Goal: Information Seeking & Learning: Learn about a topic

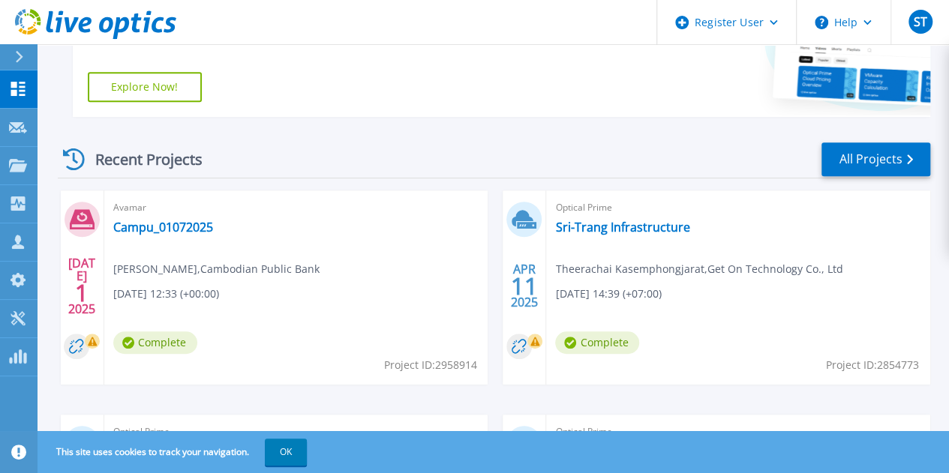
scroll to position [337, 0]
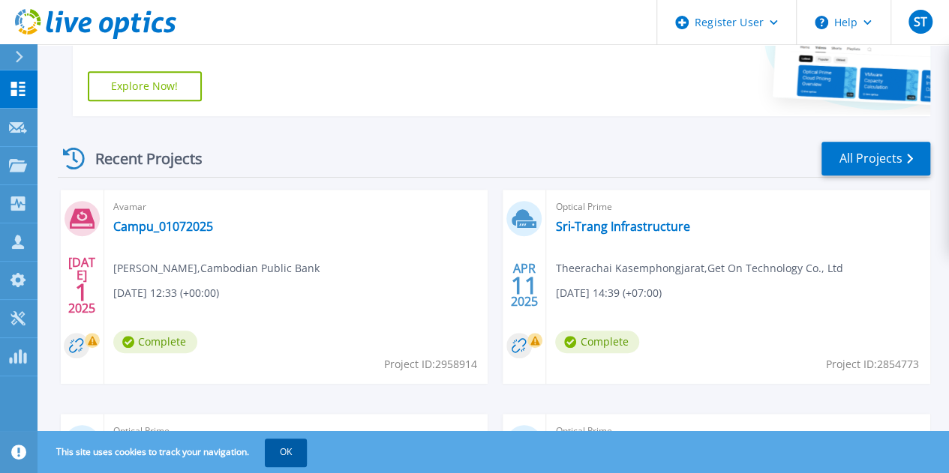
click at [291, 450] on button "OK" at bounding box center [286, 452] width 42 height 27
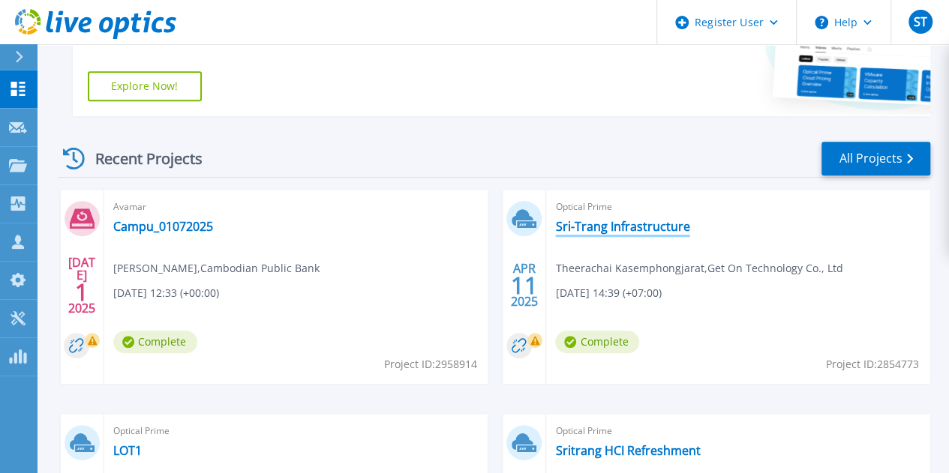
click at [555, 229] on link "Sri-Trang Infrastructure" at bounding box center [622, 226] width 134 height 15
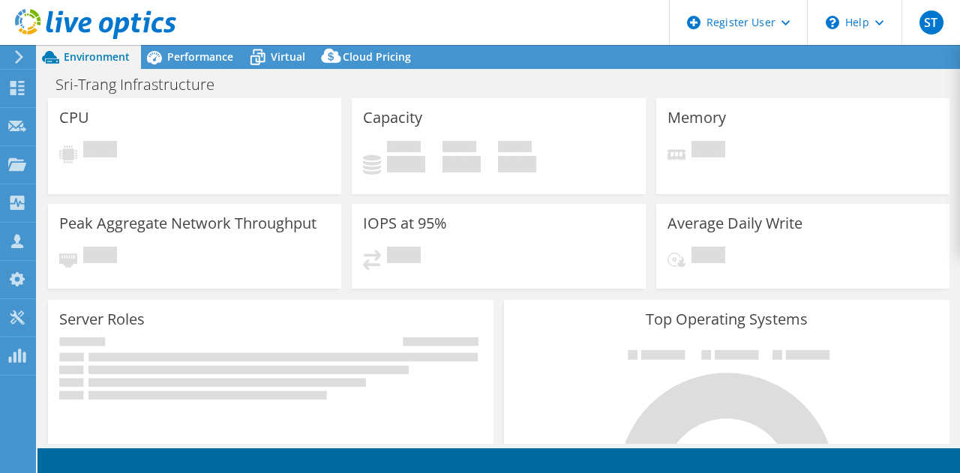
select select "USD"
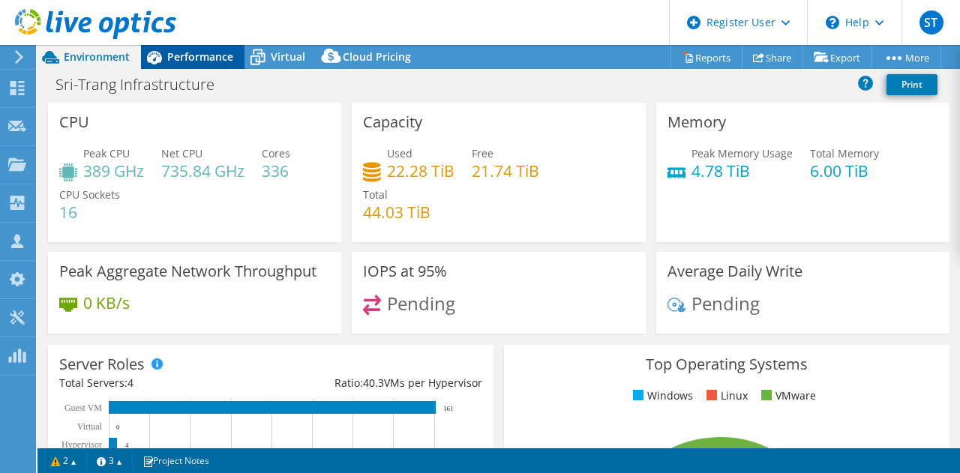
click at [204, 59] on span "Performance" at bounding box center [200, 57] width 66 height 14
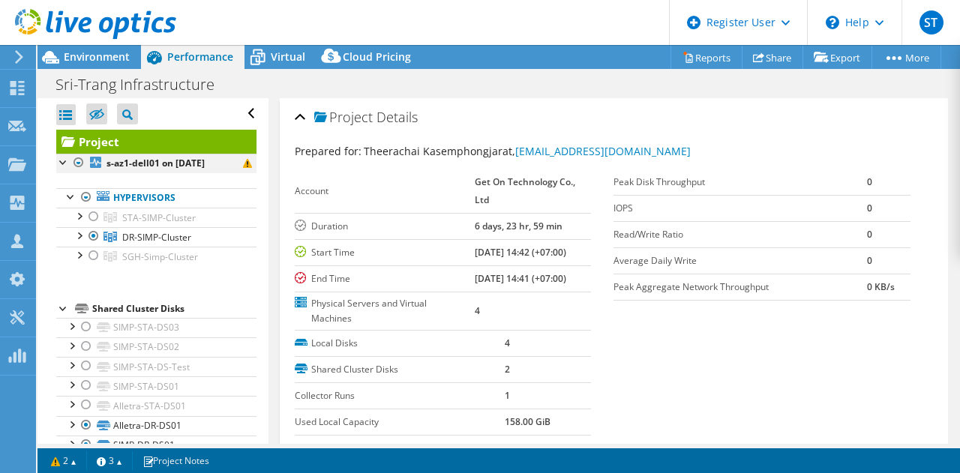
click at [80, 159] on div at bounding box center [78, 163] width 15 height 18
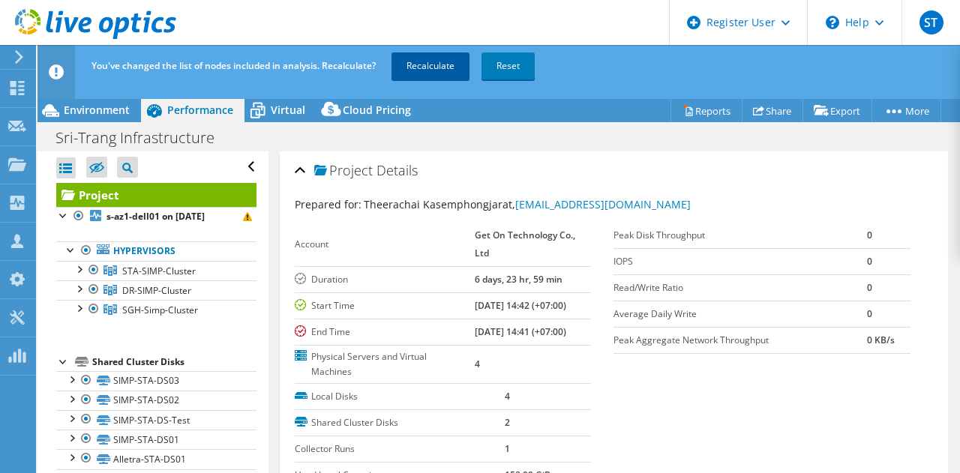
click at [427, 62] on link "Recalculate" at bounding box center [431, 66] width 78 height 27
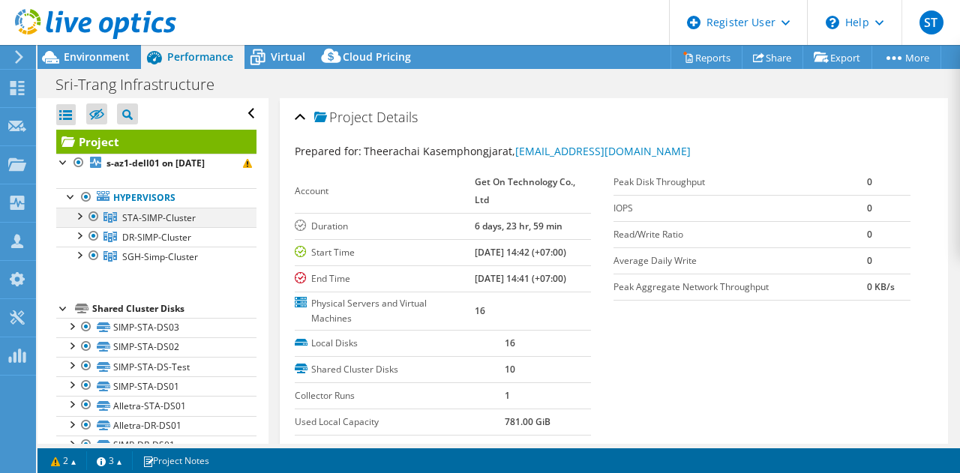
click at [89, 212] on div at bounding box center [93, 217] width 15 height 18
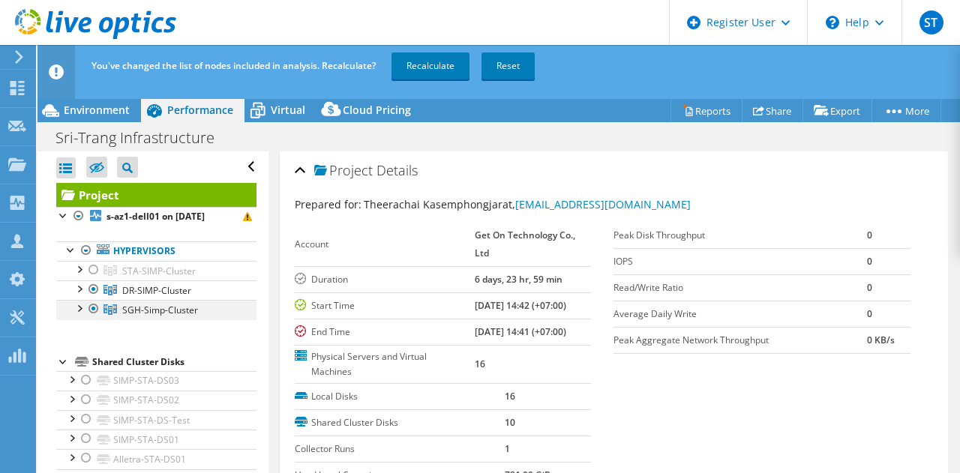
click at [90, 307] on div at bounding box center [93, 309] width 15 height 18
click at [422, 65] on link "Recalculate" at bounding box center [431, 66] width 78 height 27
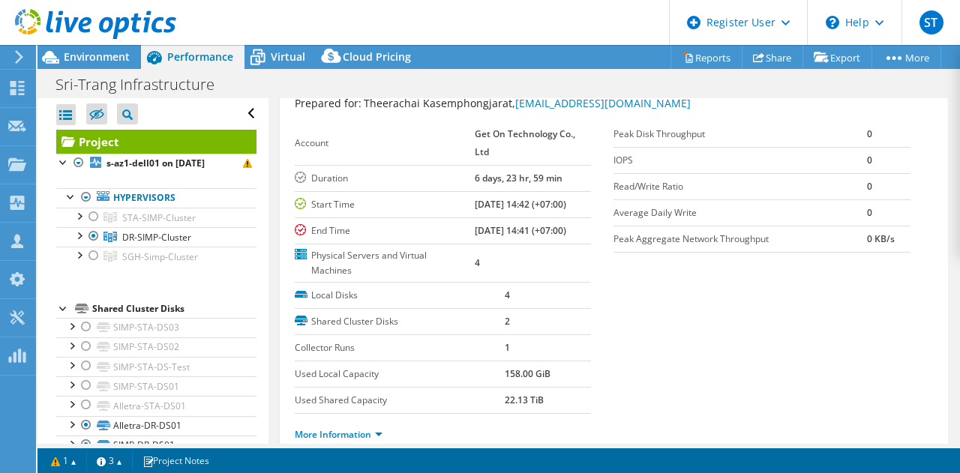
scroll to position [47, 0]
click at [91, 158] on li "Close All" at bounding box center [103, 156] width 94 height 20
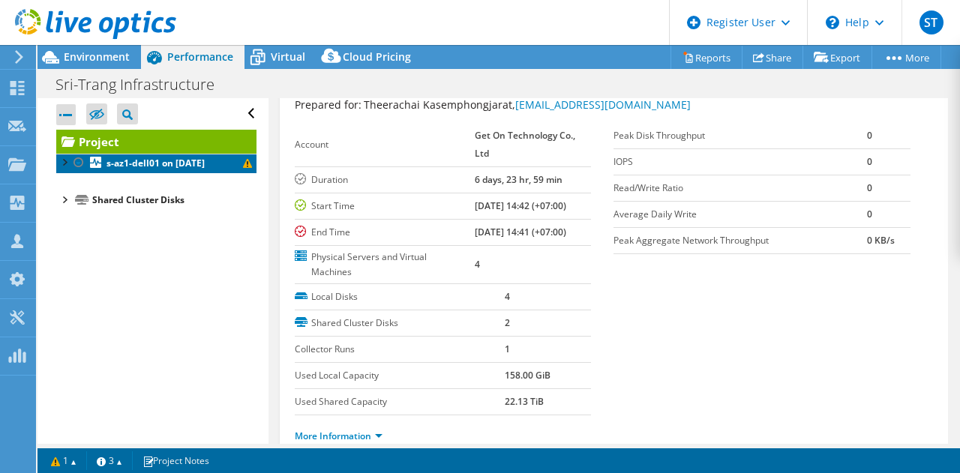
click at [91, 158] on icon at bounding box center [95, 162] width 11 height 11
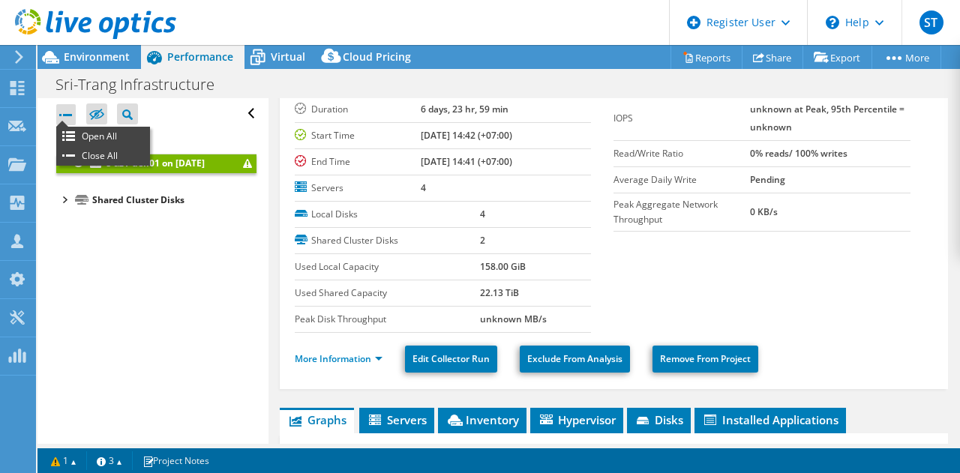
click at [68, 116] on div at bounding box center [66, 114] width 20 height 21
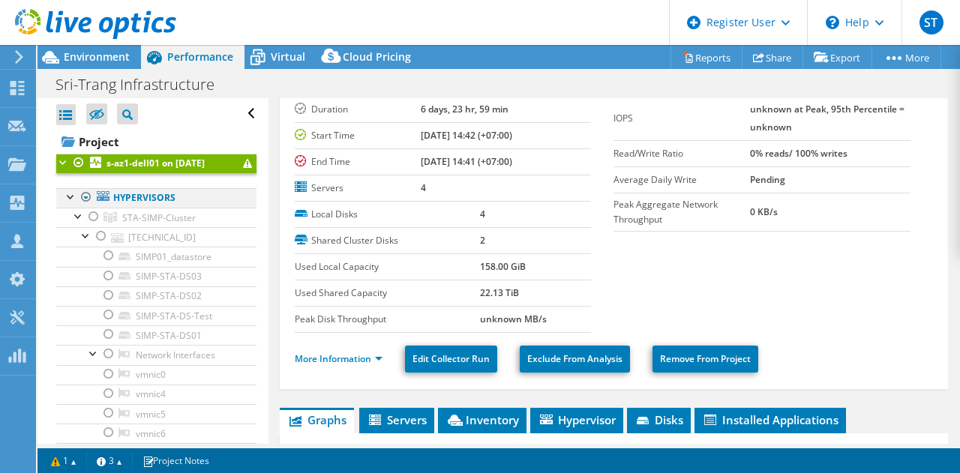
click at [69, 195] on div at bounding box center [71, 195] width 15 height 15
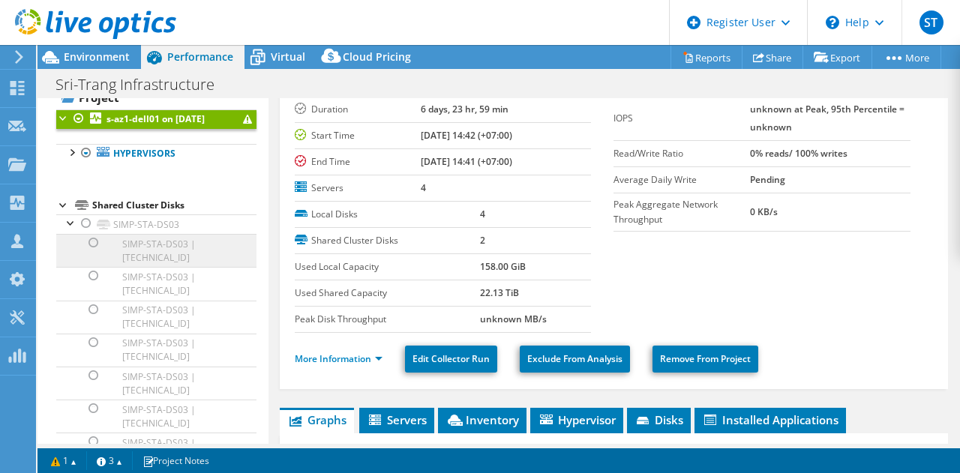
scroll to position [45, 0]
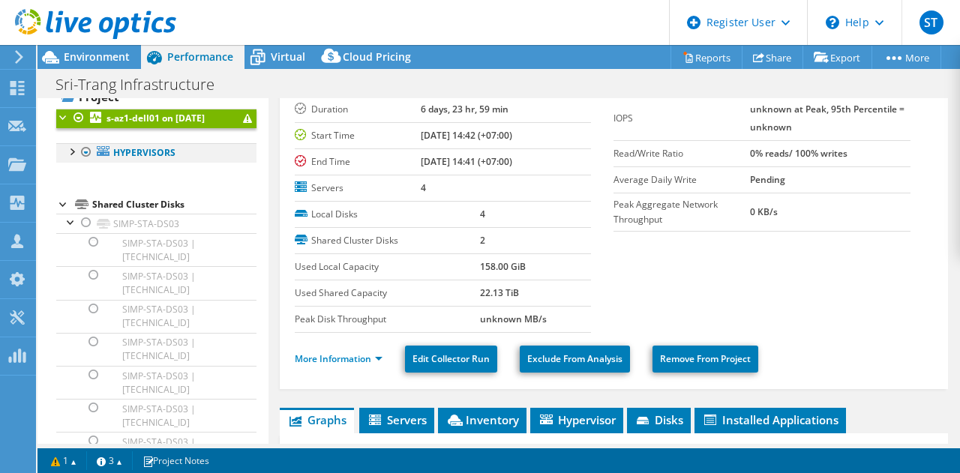
click at [74, 152] on div at bounding box center [71, 150] width 15 height 15
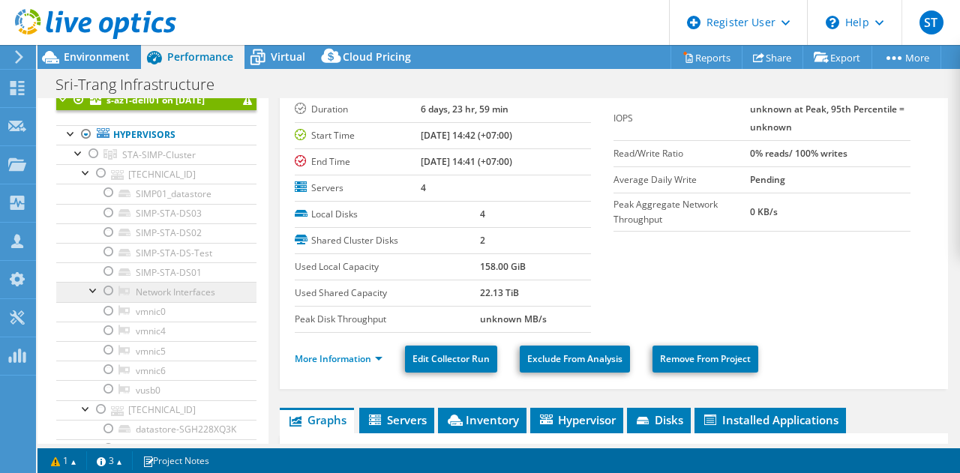
scroll to position [0, 0]
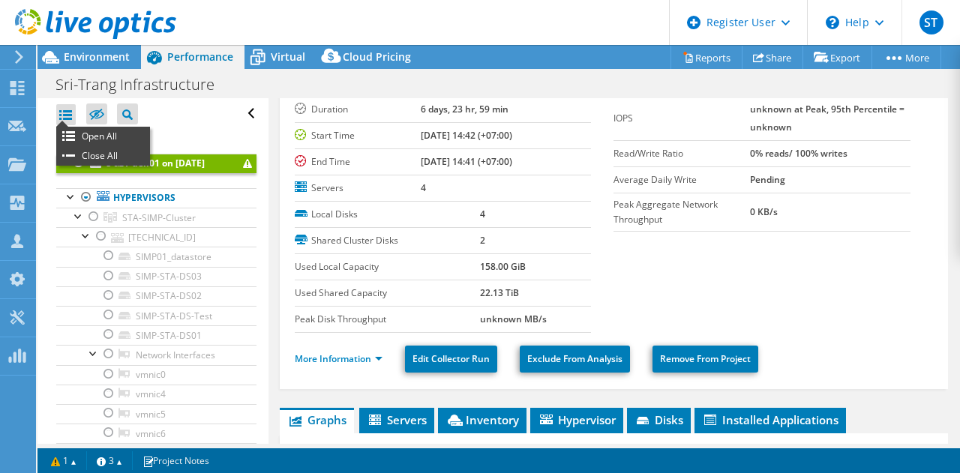
click at [67, 114] on div at bounding box center [66, 114] width 20 height 21
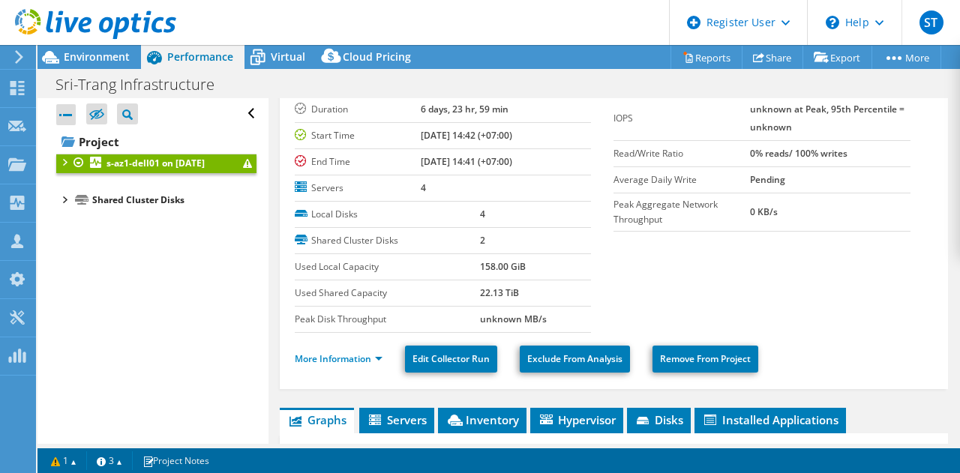
click at [67, 114] on div at bounding box center [66, 114] width 20 height 21
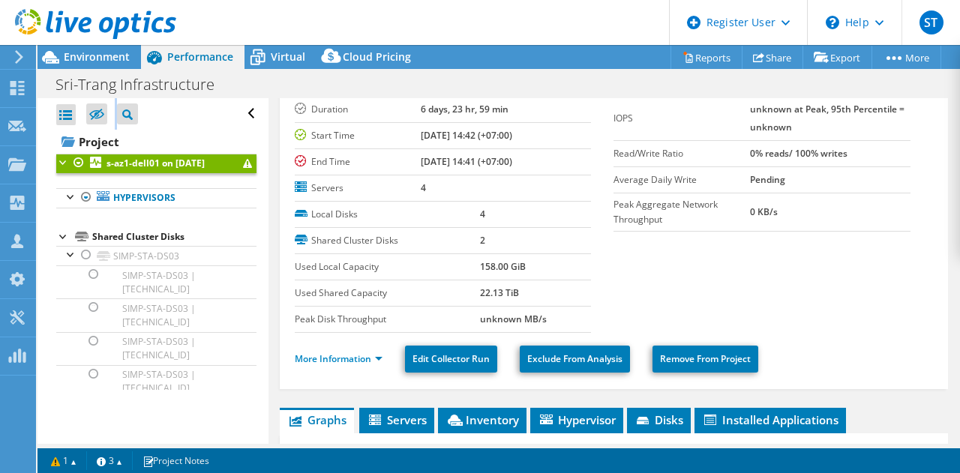
click at [67, 114] on div at bounding box center [66, 114] width 20 height 21
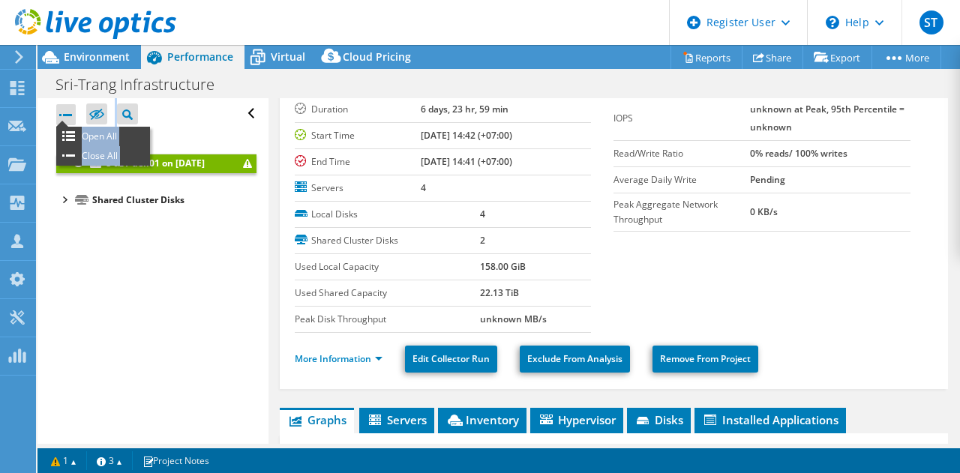
click at [72, 114] on div at bounding box center [66, 114] width 20 height 21
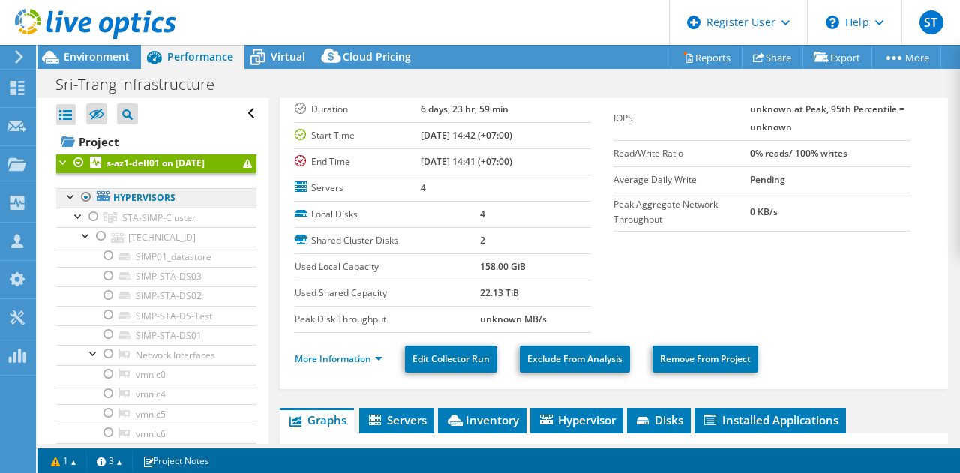
click at [114, 196] on link "Hypervisors" at bounding box center [156, 198] width 200 height 20
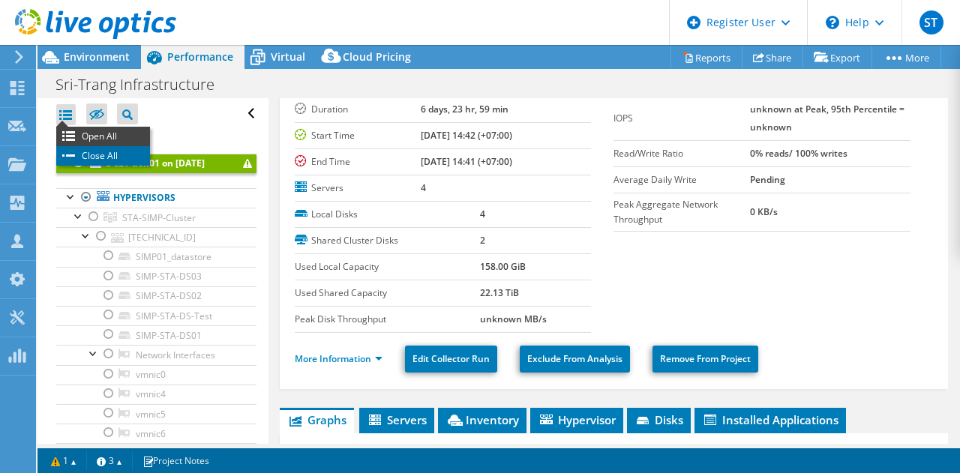
click at [89, 158] on li "Close All" at bounding box center [103, 156] width 94 height 20
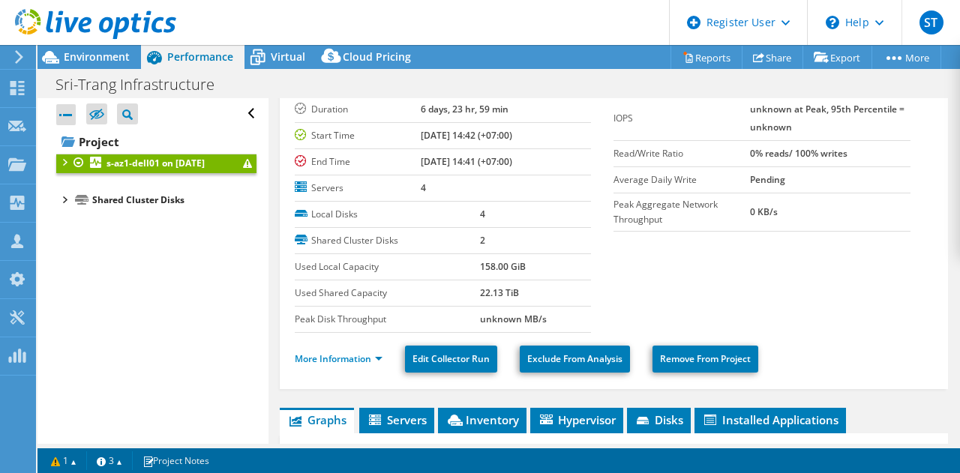
click at [68, 160] on div at bounding box center [63, 161] width 15 height 15
click at [72, 194] on div at bounding box center [71, 195] width 15 height 15
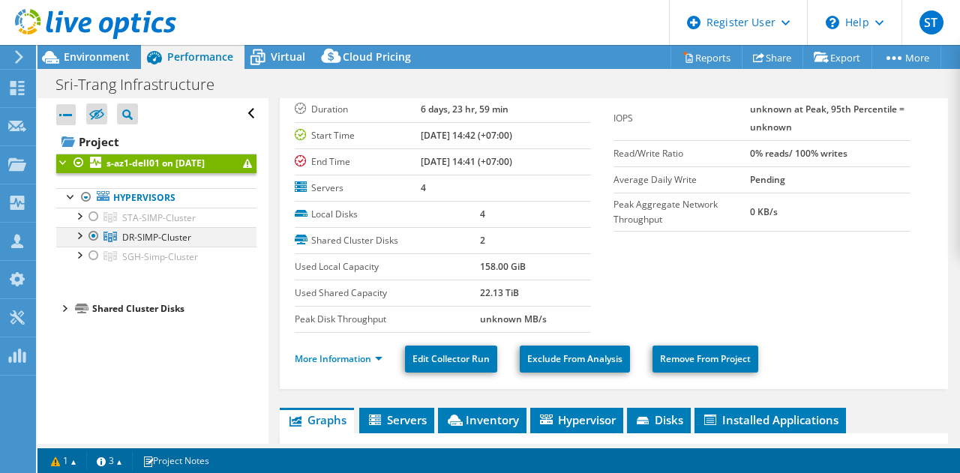
click at [84, 236] on div at bounding box center [78, 234] width 15 height 15
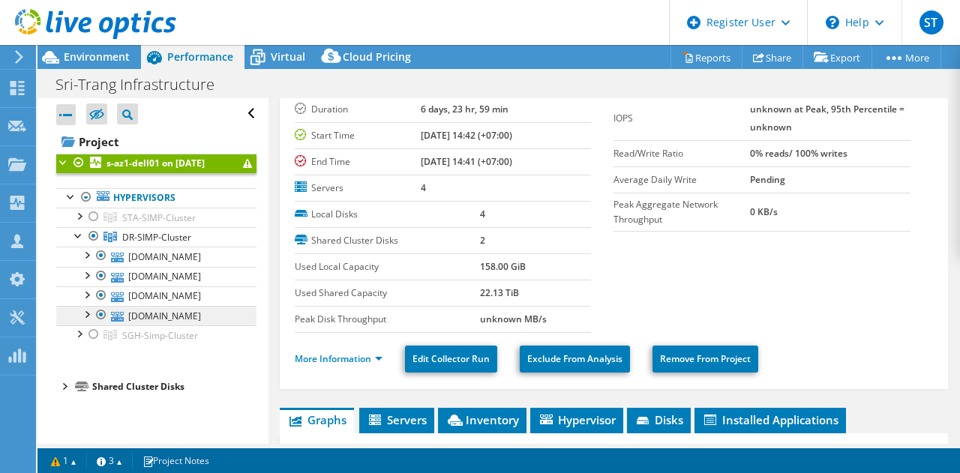
scroll to position [22, 0]
click at [67, 393] on div at bounding box center [63, 385] width 15 height 15
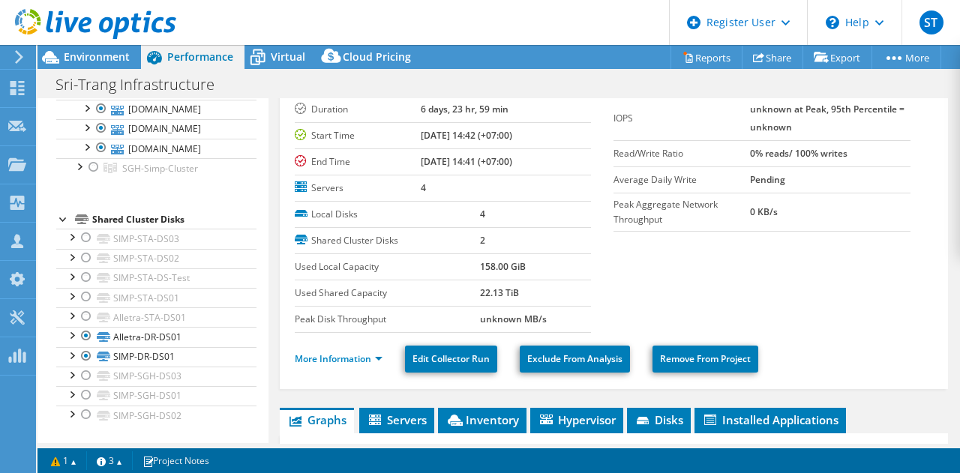
scroll to position [216, 0]
click at [74, 337] on div at bounding box center [71, 334] width 15 height 15
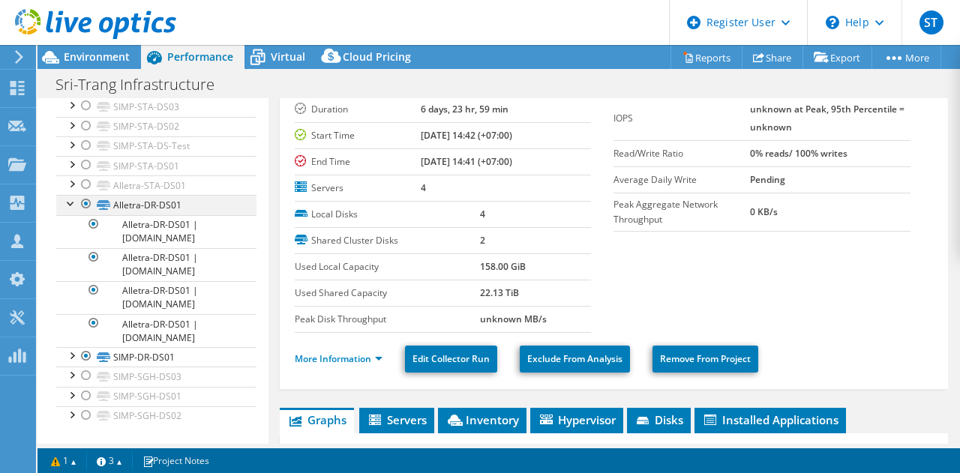
scroll to position [342, 0]
click at [74, 359] on div at bounding box center [71, 354] width 15 height 15
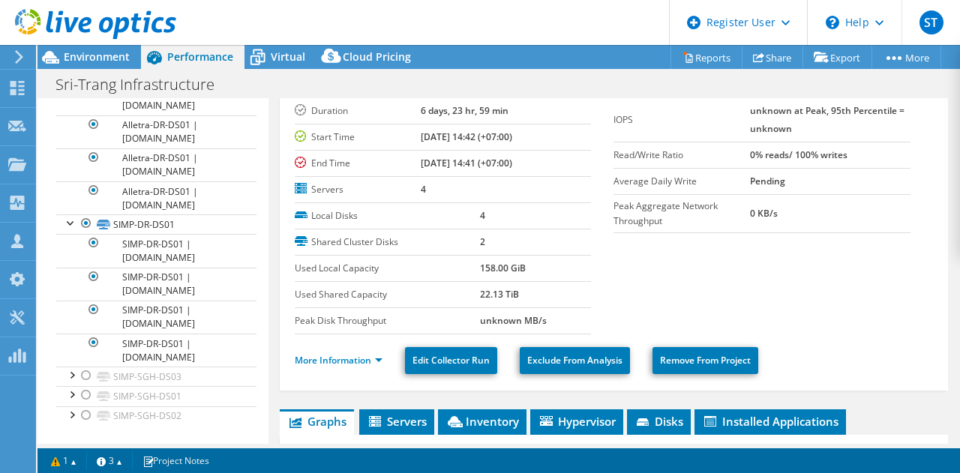
scroll to position [0, 0]
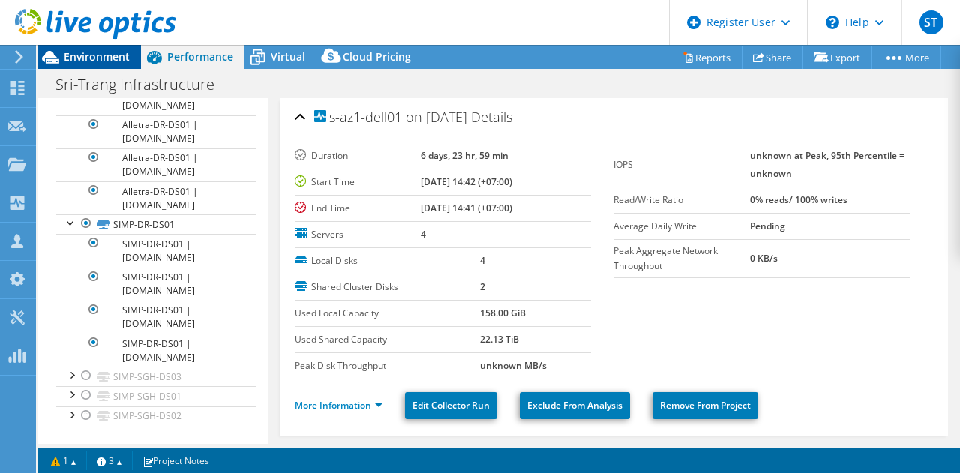
click at [104, 55] on span "Environment" at bounding box center [97, 57] width 66 height 14
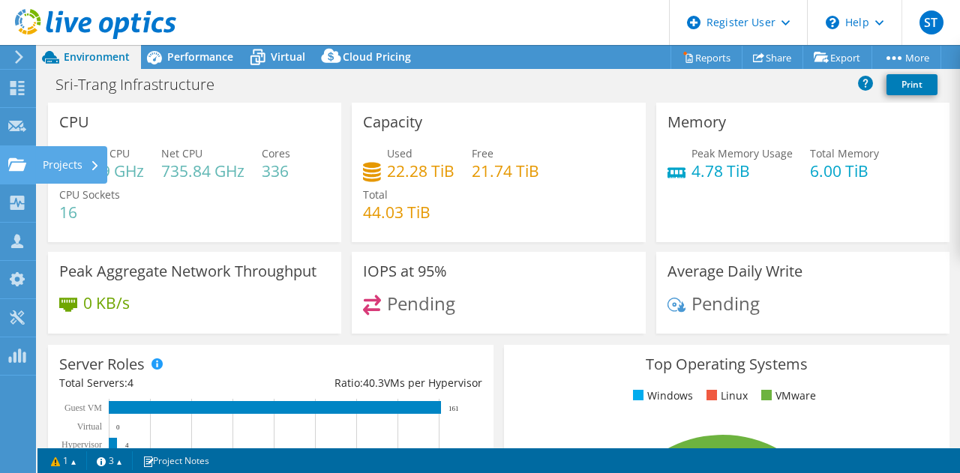
click at [20, 167] on use at bounding box center [17, 164] width 18 height 13
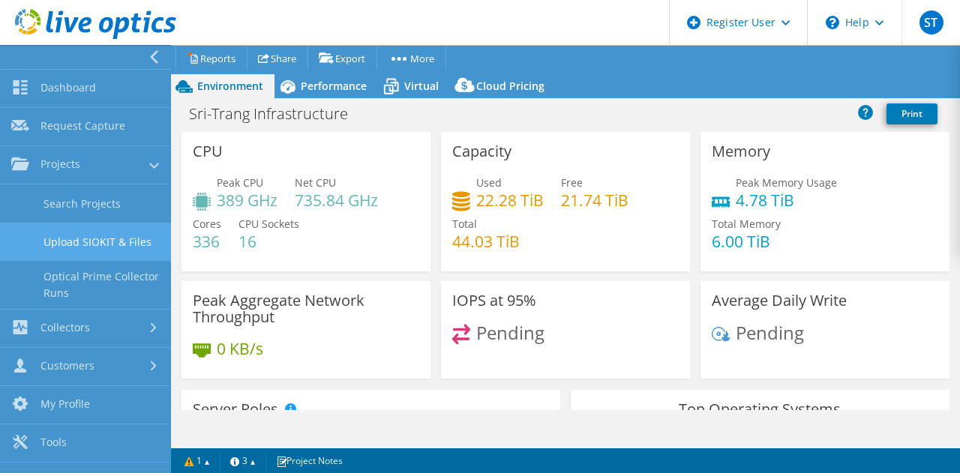
click at [96, 242] on link "Upload SIOKIT & Files" at bounding box center [85, 242] width 171 height 38
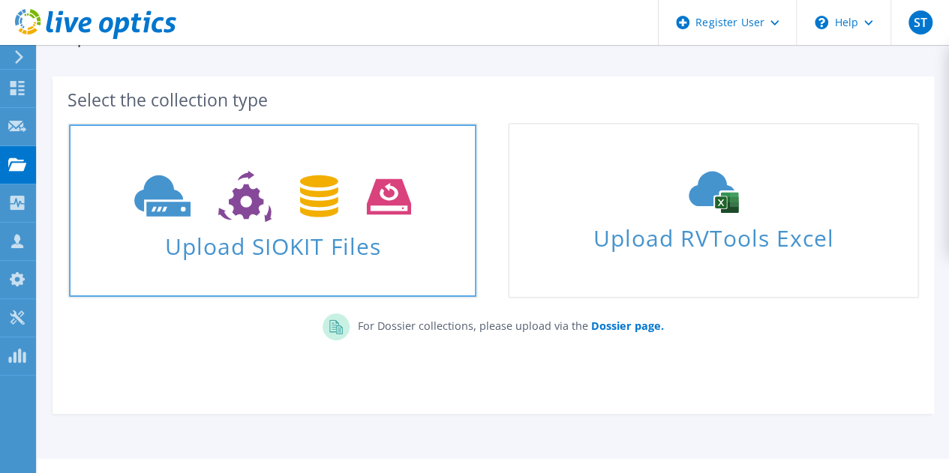
scroll to position [50, 0]
click at [332, 220] on icon at bounding box center [272, 196] width 277 height 52
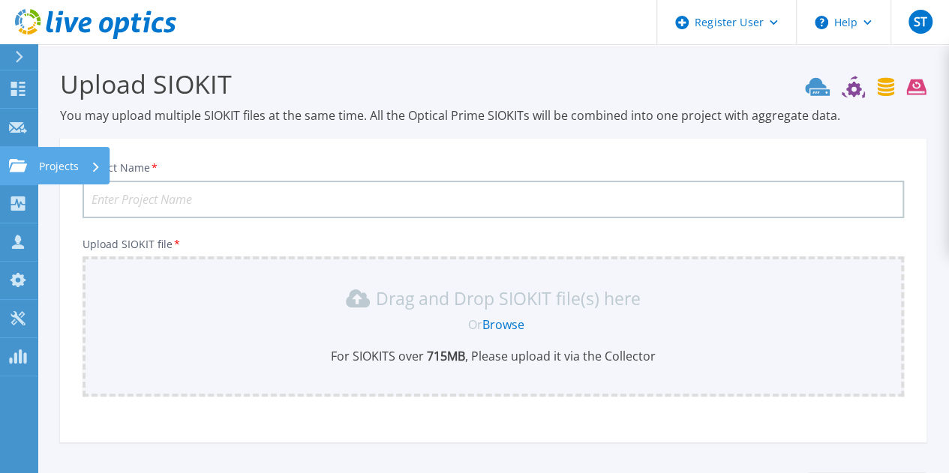
click at [54, 174] on p "Projects" at bounding box center [59, 166] width 40 height 39
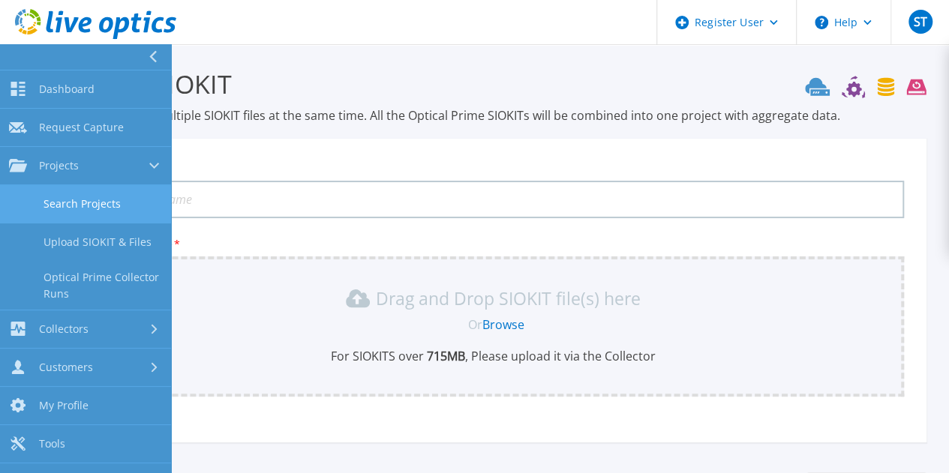
click at [71, 199] on link "Search Projects" at bounding box center [85, 204] width 171 height 38
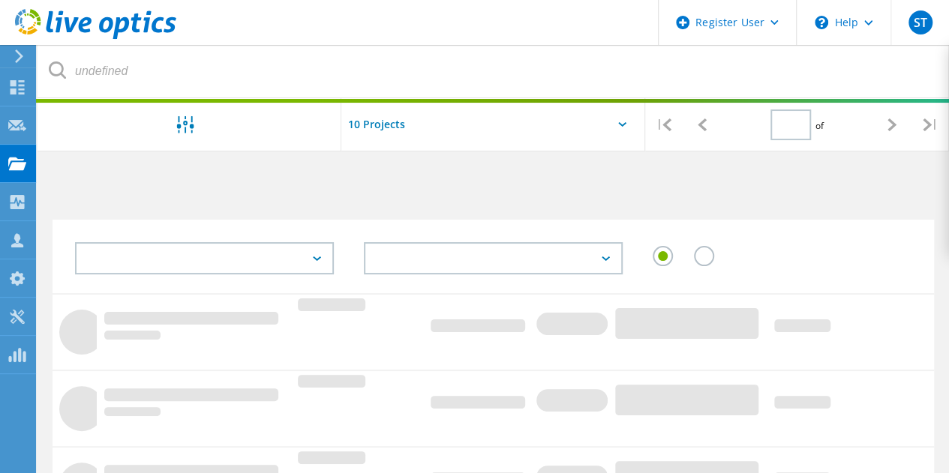
type input "1"
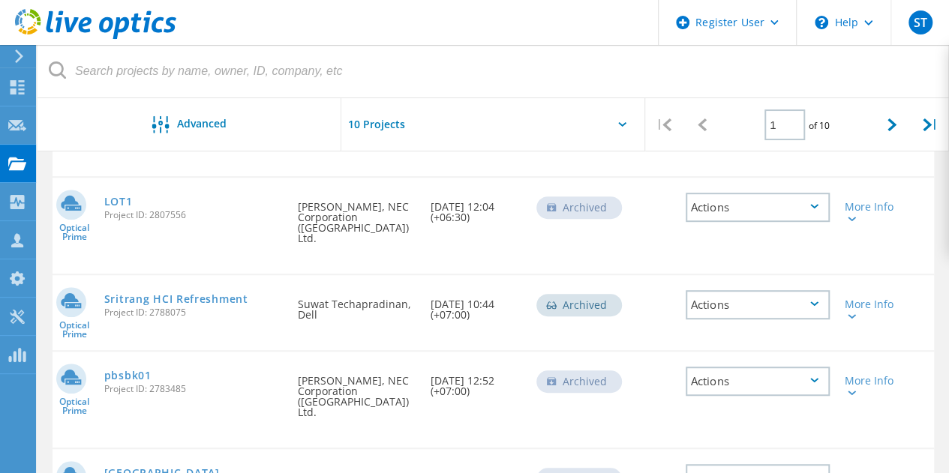
scroll to position [348, 0]
click at [221, 293] on link "Sritrang HCI Refreshment" at bounding box center [176, 298] width 144 height 11
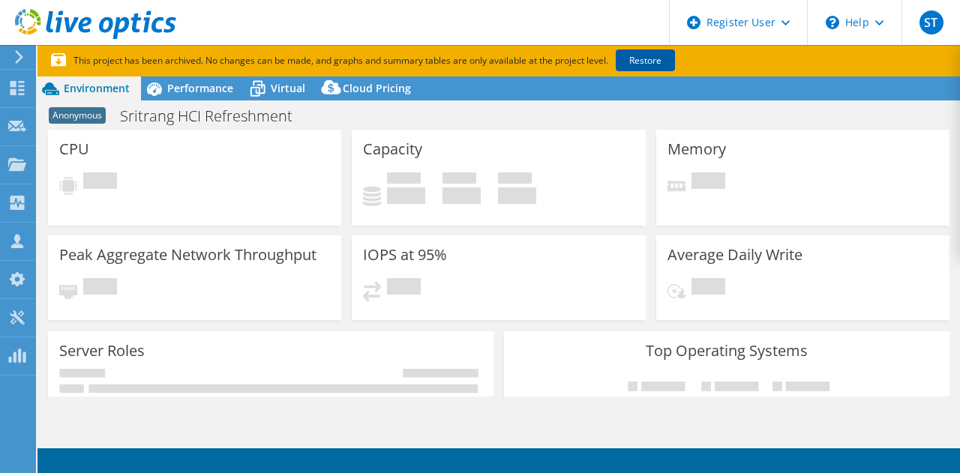
select select "USD"
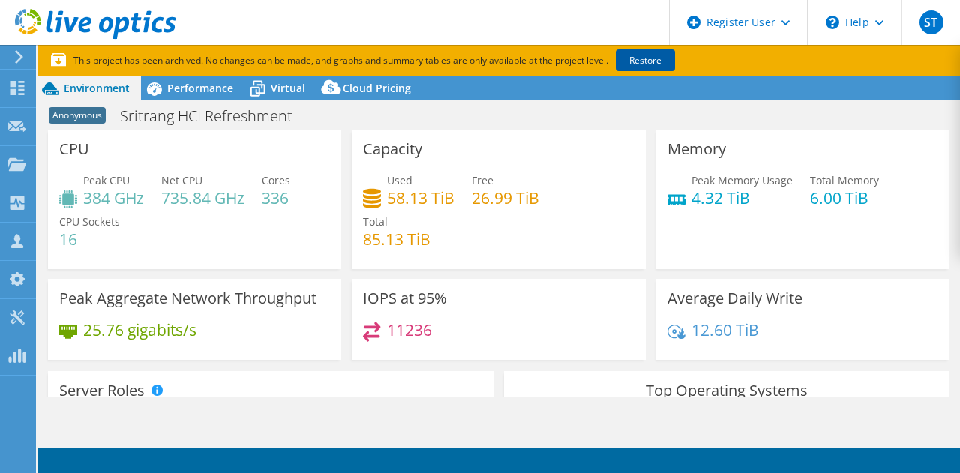
click at [647, 59] on link "Restore" at bounding box center [645, 61] width 59 height 22
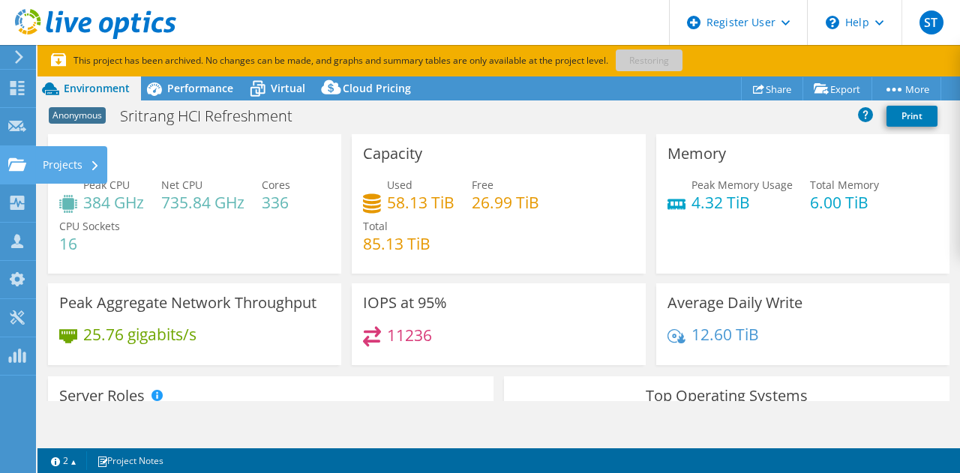
click at [72, 164] on div "Projects" at bounding box center [71, 165] width 72 height 38
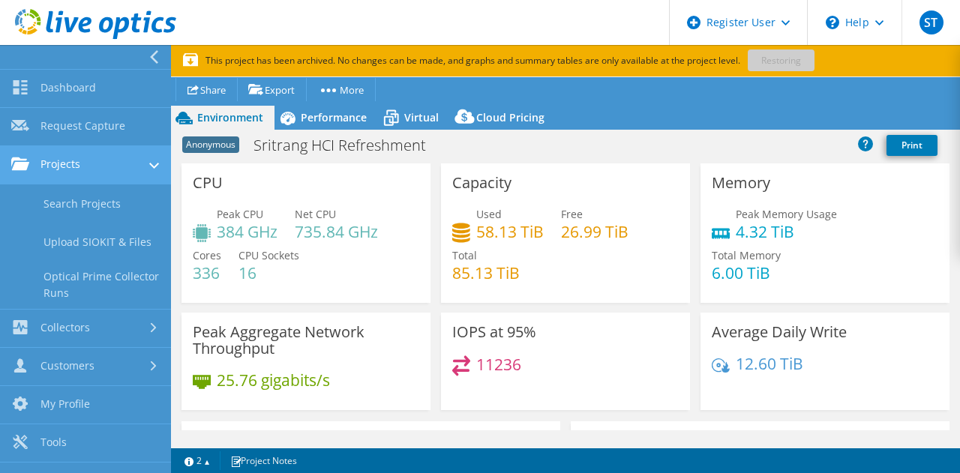
click at [85, 163] on link "Projects" at bounding box center [85, 165] width 171 height 38
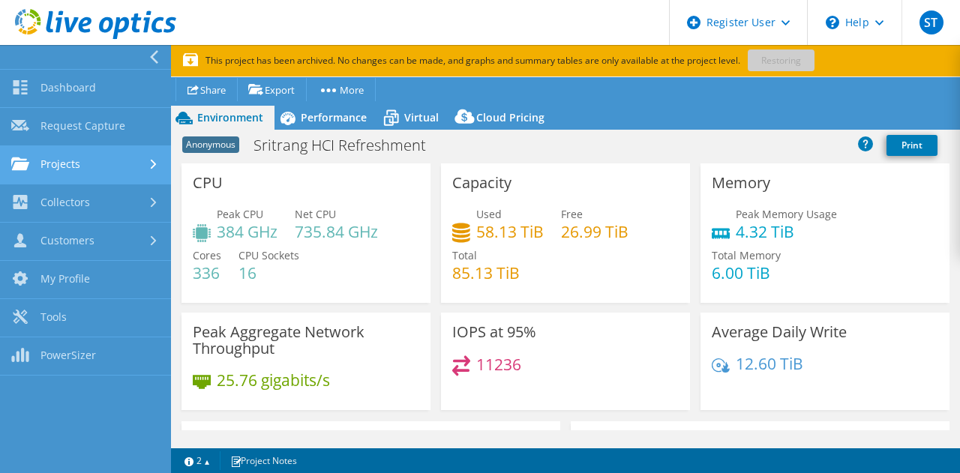
click at [85, 163] on link "Projects" at bounding box center [85, 165] width 171 height 38
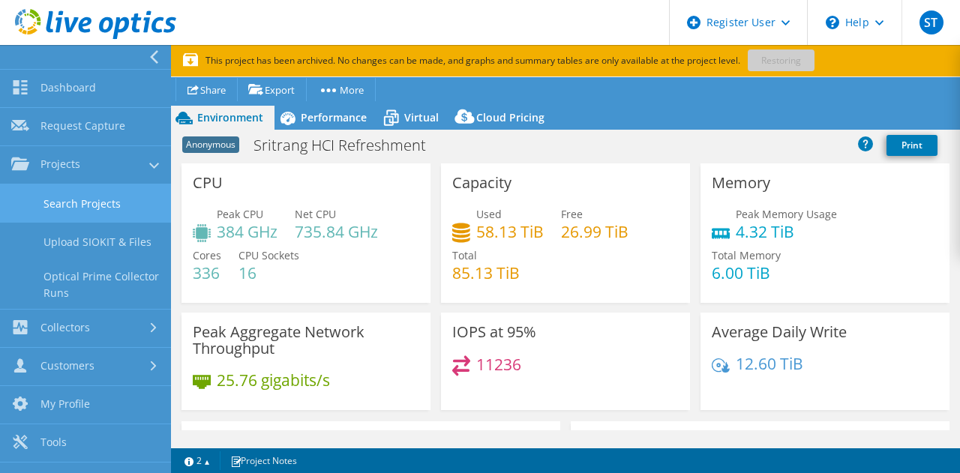
click at [93, 199] on link "Search Projects" at bounding box center [85, 204] width 171 height 38
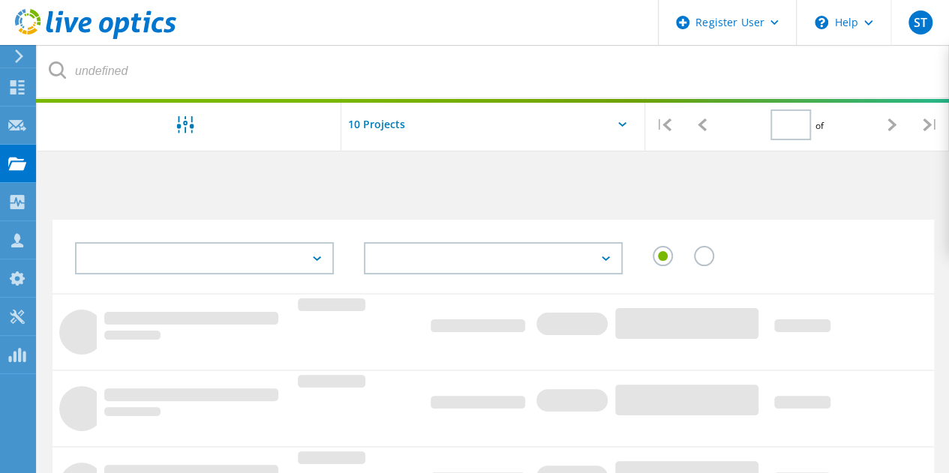
type input "1"
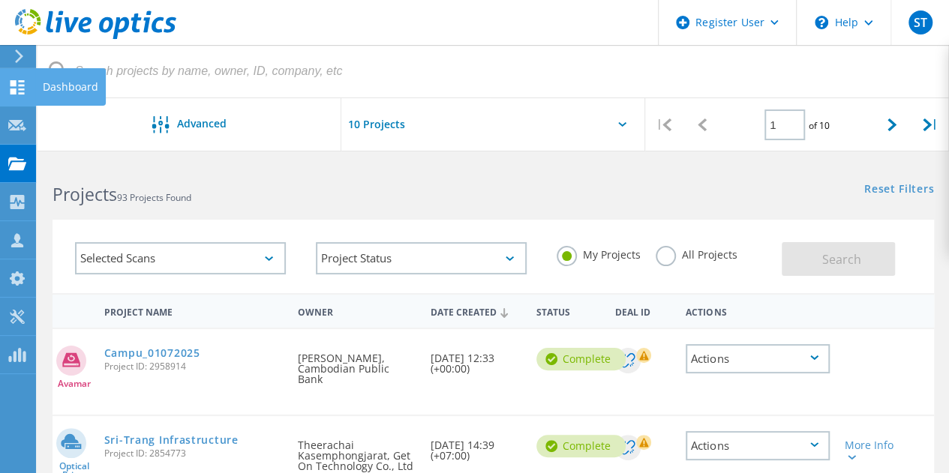
click at [20, 92] on use at bounding box center [18, 87] width 14 height 14
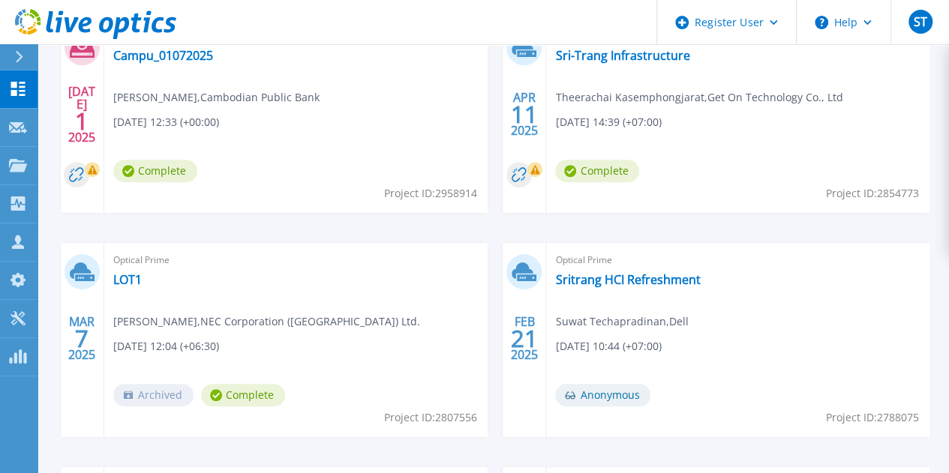
scroll to position [509, 0]
click at [555, 275] on link "Sritrang HCI Refreshment" at bounding box center [627, 279] width 145 height 15
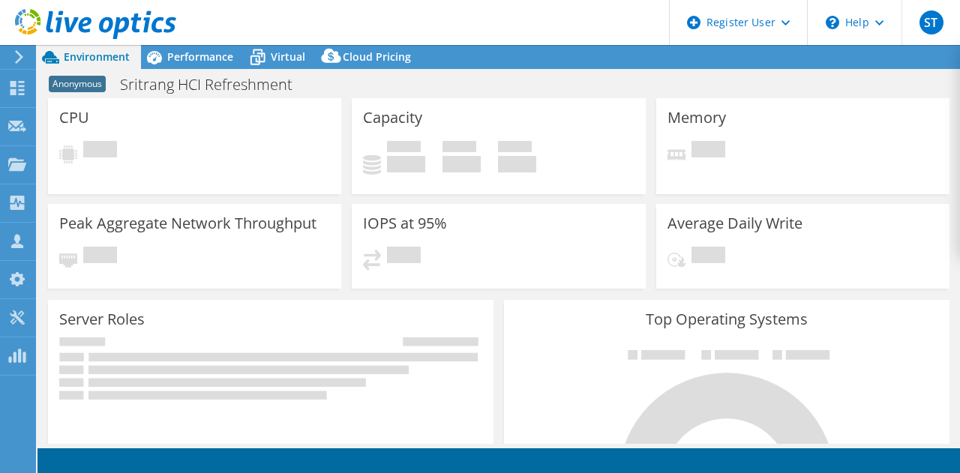
select select "USD"
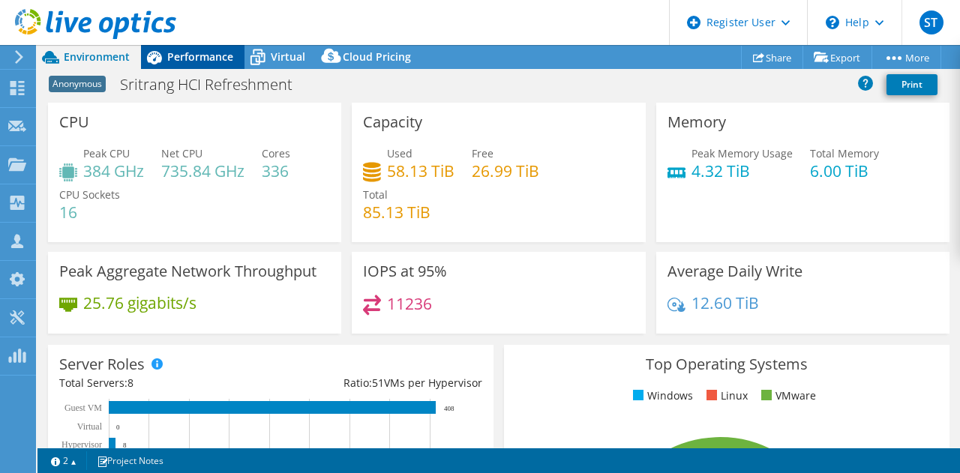
click at [209, 56] on span "Performance" at bounding box center [200, 57] width 66 height 14
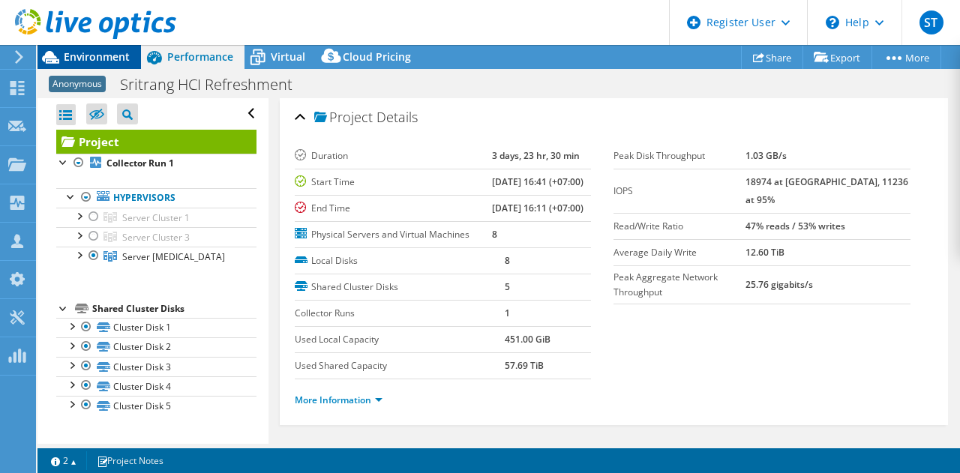
click at [108, 53] on span "Environment" at bounding box center [97, 57] width 66 height 14
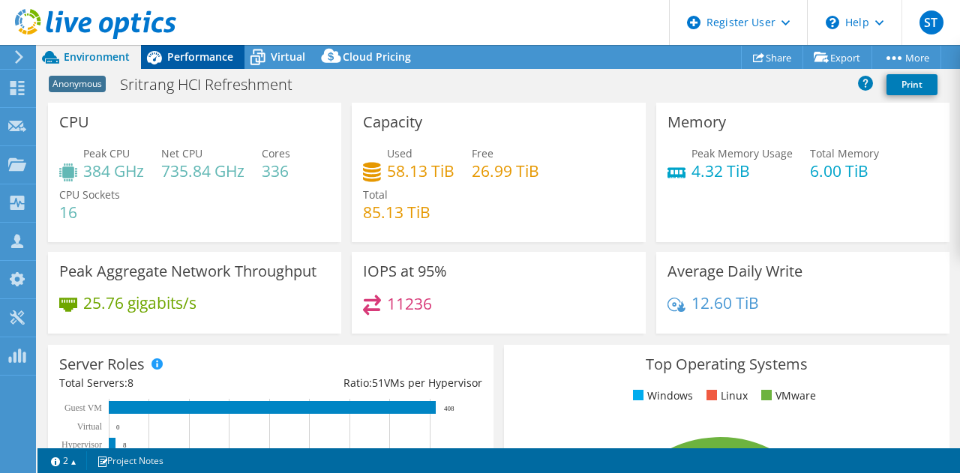
click at [191, 52] on span "Performance" at bounding box center [200, 57] width 66 height 14
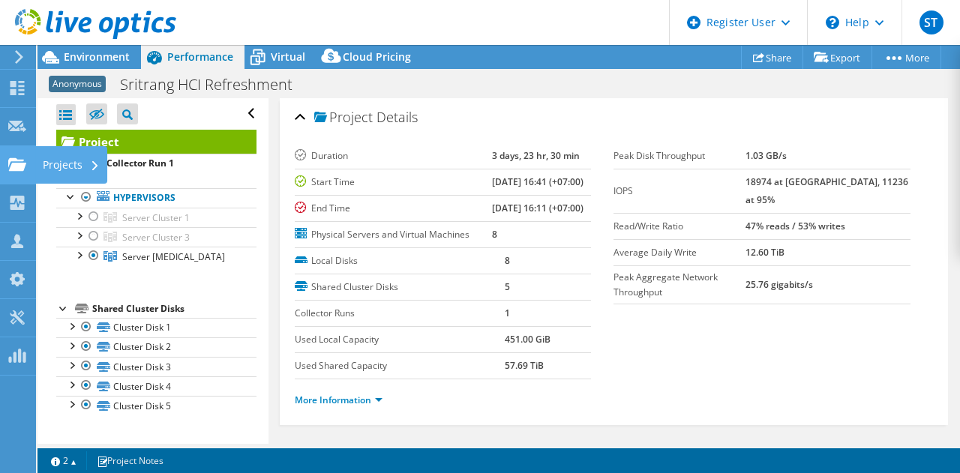
click at [21, 166] on use at bounding box center [17, 164] width 18 height 13
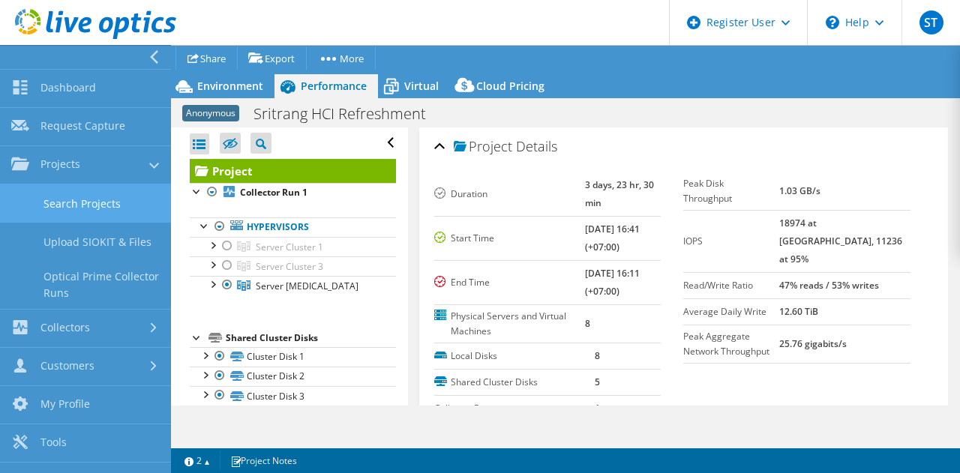
click at [90, 203] on link "Search Projects" at bounding box center [85, 204] width 171 height 38
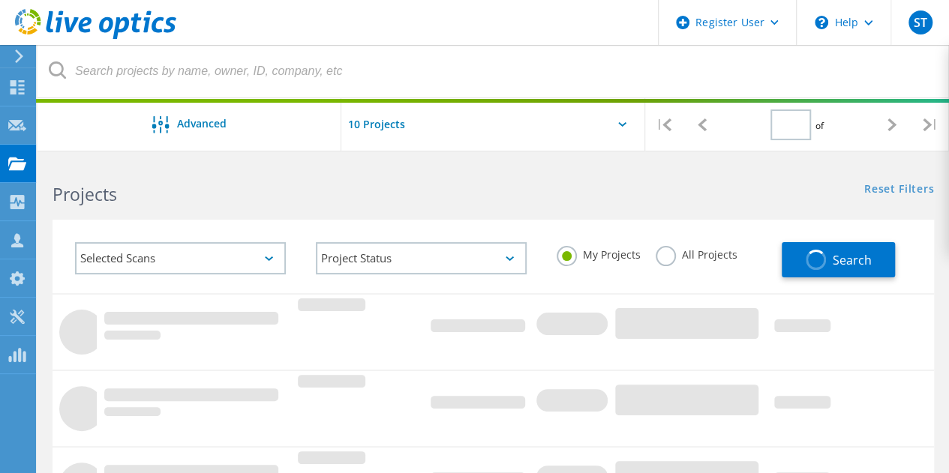
type input "1"
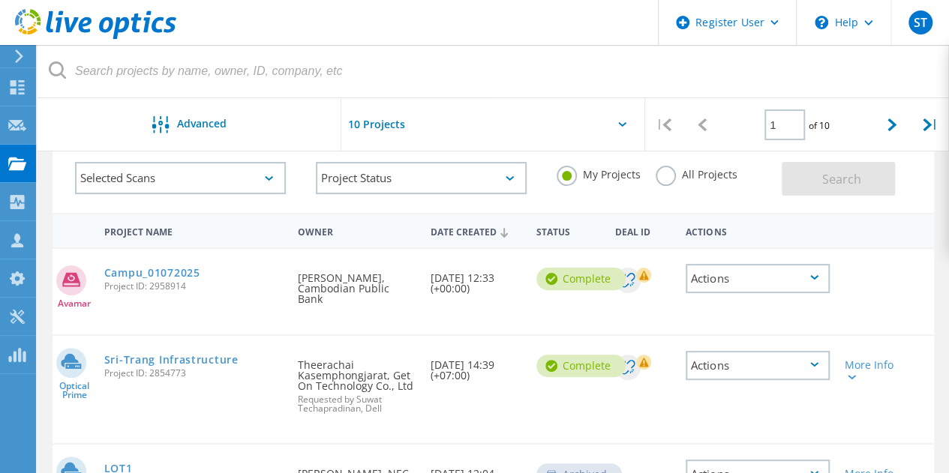
scroll to position [80, 0]
click at [627, 294] on circle at bounding box center [628, 282] width 26 height 26
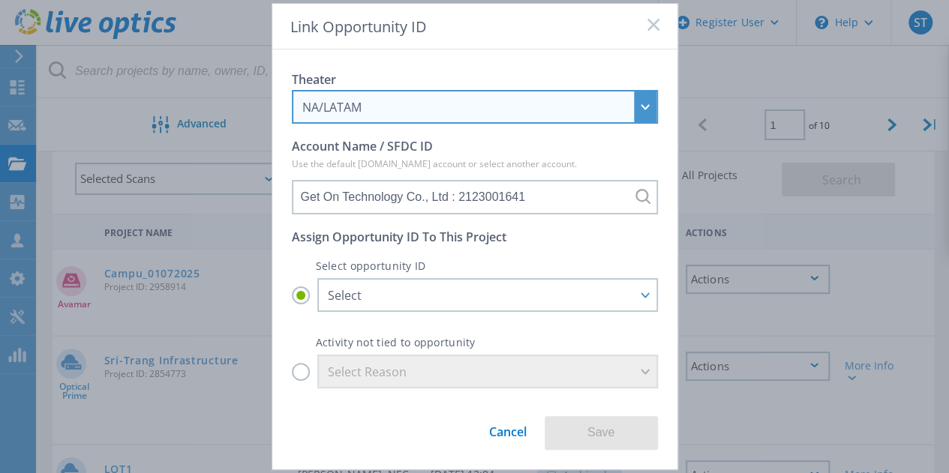
click at [557, 115] on div "NA/LATAM" at bounding box center [466, 107] width 329 height 17
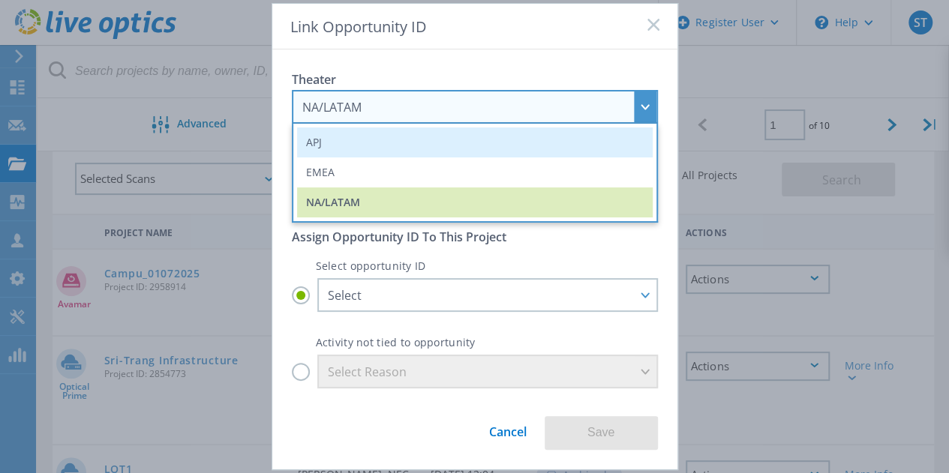
click at [540, 139] on li "APJ" at bounding box center [475, 143] width 356 height 30
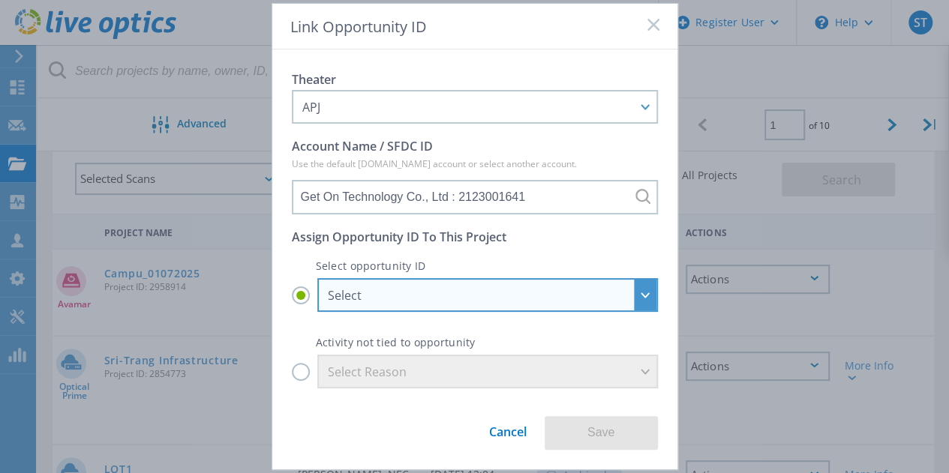
click at [392, 295] on div "Select" at bounding box center [479, 295] width 303 height 17
click at [0, 0] on input "Select Select Get On Technology Co., Ltd - Internal Use - License : 29313524 Ge…" at bounding box center [0, 0] width 0 height 0
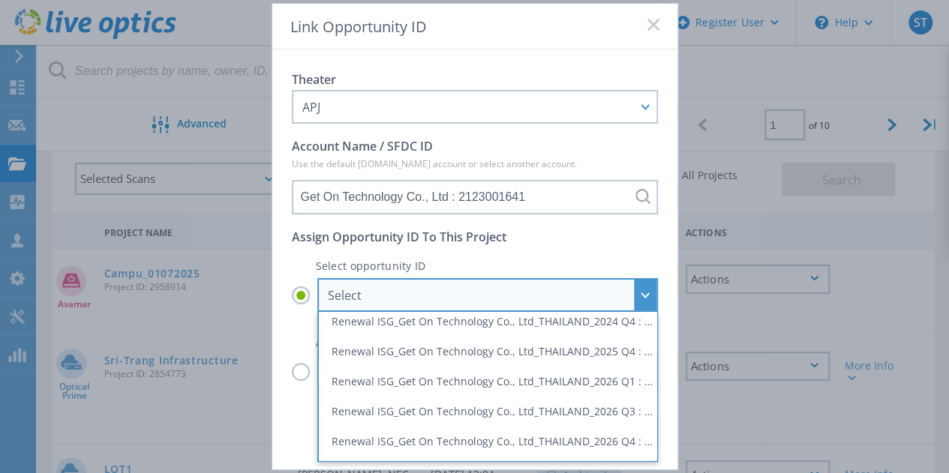
scroll to position [0, 0]
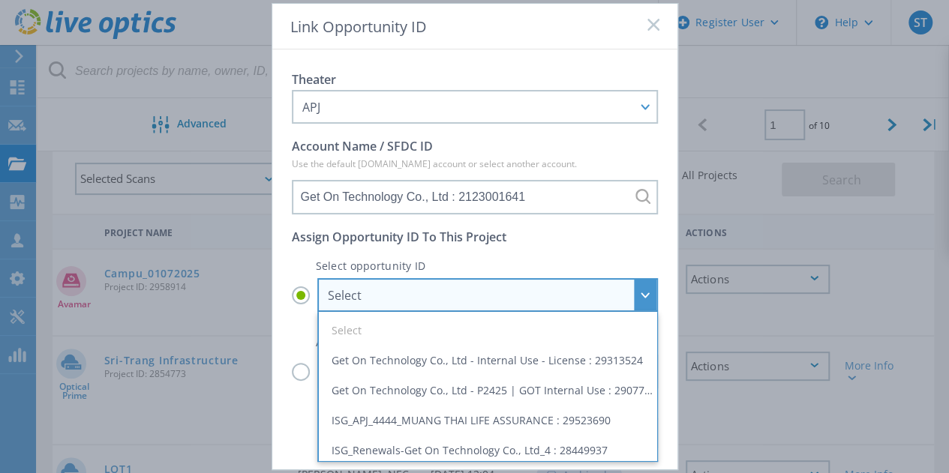
click at [404, 302] on div "Select" at bounding box center [479, 295] width 303 height 17
click at [0, 0] on input "Select Select Get On Technology Co., Ltd - Internal Use - License : 29313524 Ge…" at bounding box center [0, 0] width 0 height 0
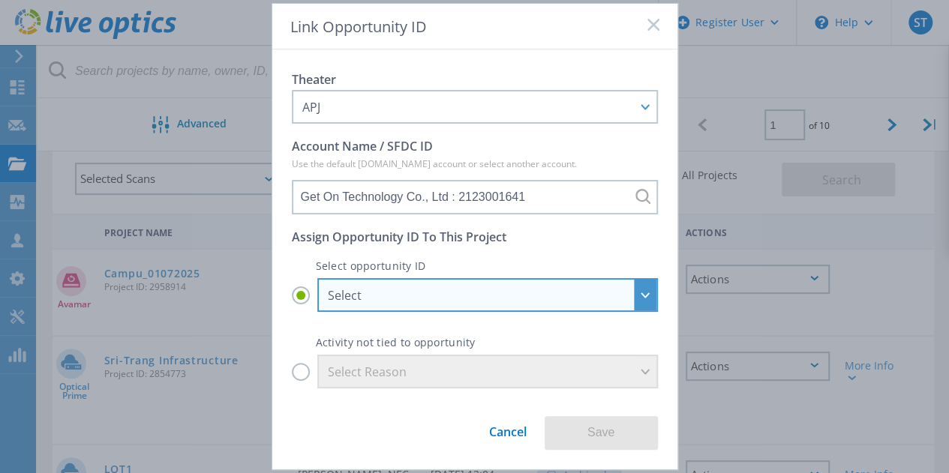
click at [404, 302] on div "Select" at bounding box center [479, 295] width 303 height 17
click at [0, 0] on input "Select Select Get On Technology Co., Ltd - Internal Use - License : 29313524 Ge…" at bounding box center [0, 0] width 0 height 0
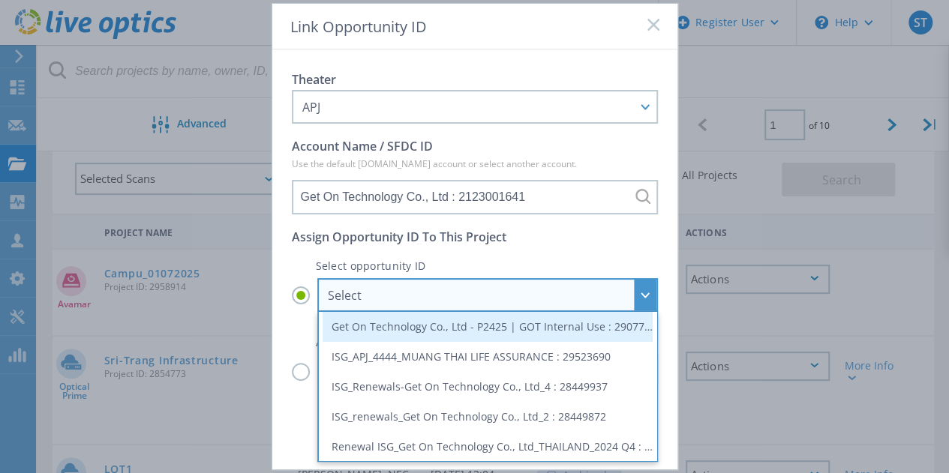
scroll to position [63, 0]
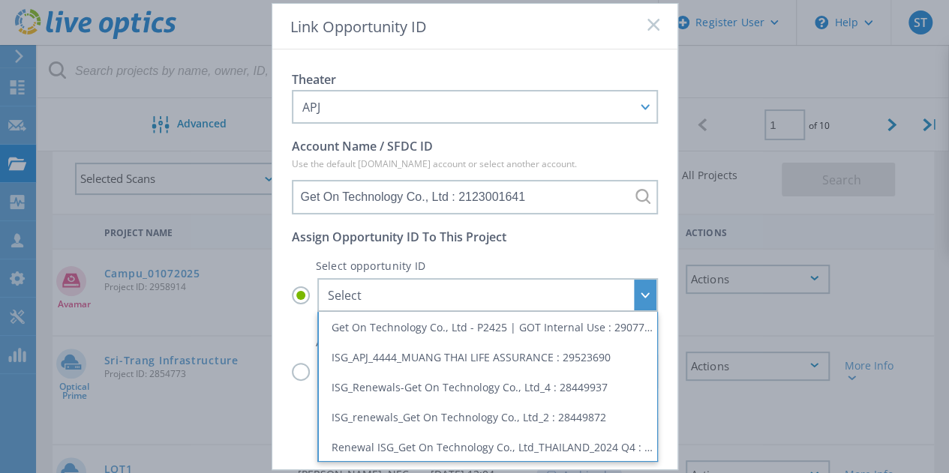
click at [492, 269] on p "Select opportunity ID" at bounding box center [475, 266] width 366 height 13
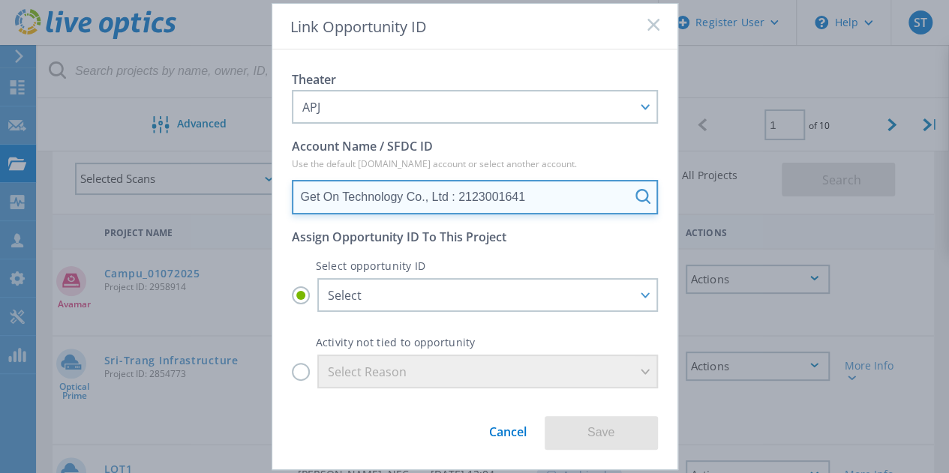
click at [587, 206] on input "Get On Technology Co., Ltd : 2123001641" at bounding box center [475, 197] width 366 height 35
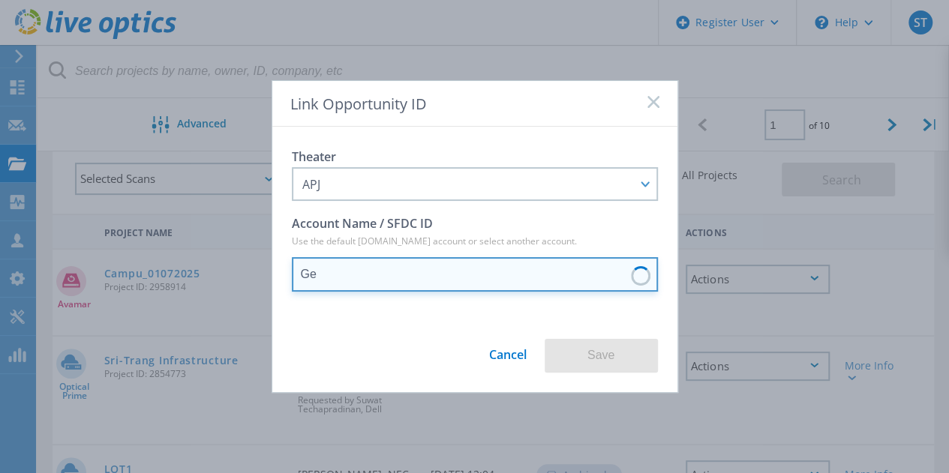
type input "G"
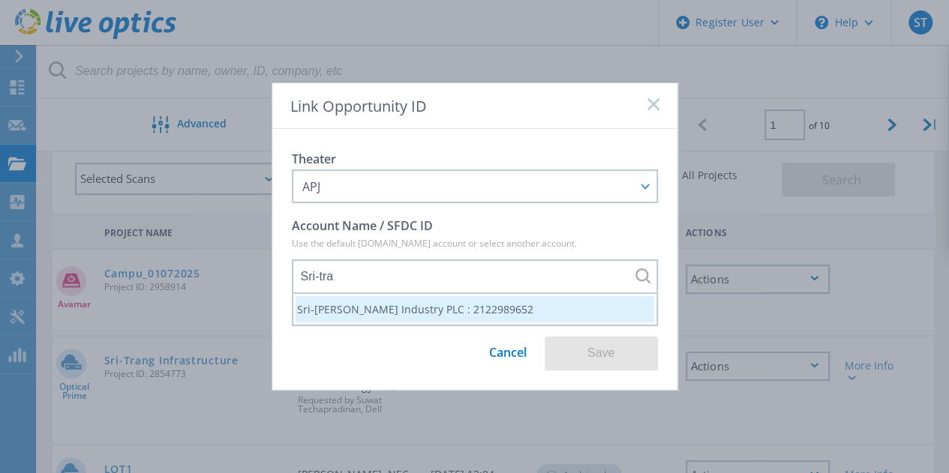
click at [456, 319] on li "Sri-Trang Agro Industry PLC : 2122989652" at bounding box center [475, 309] width 359 height 26
type input "Sri-Trang Agro Industry PLC : 2122989652"
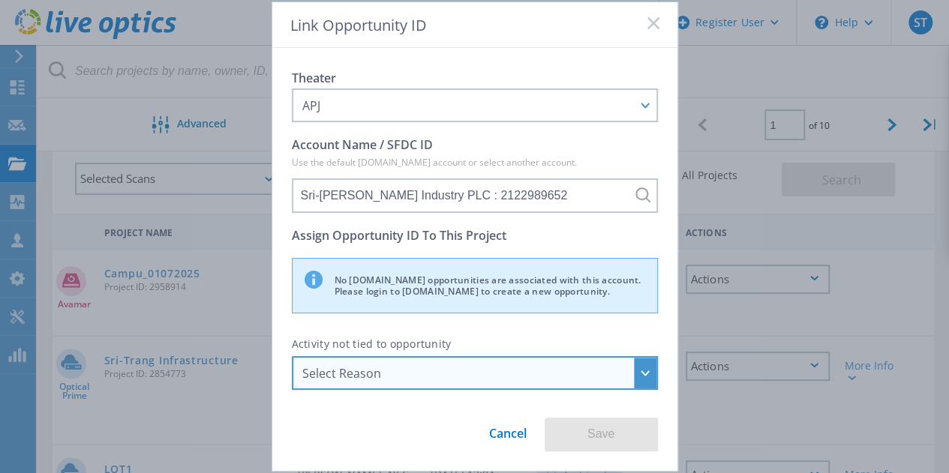
click at [576, 377] on div "Select Reason" at bounding box center [466, 373] width 329 height 17
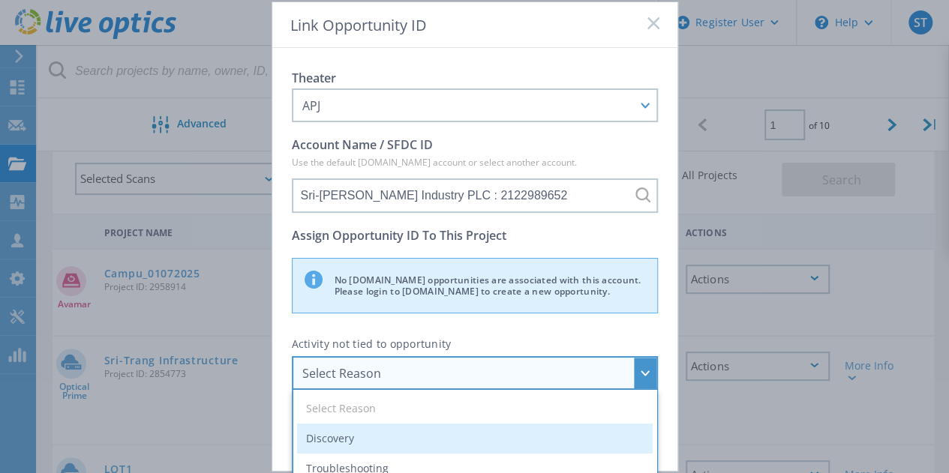
click at [510, 436] on li "Discovery" at bounding box center [475, 439] width 356 height 30
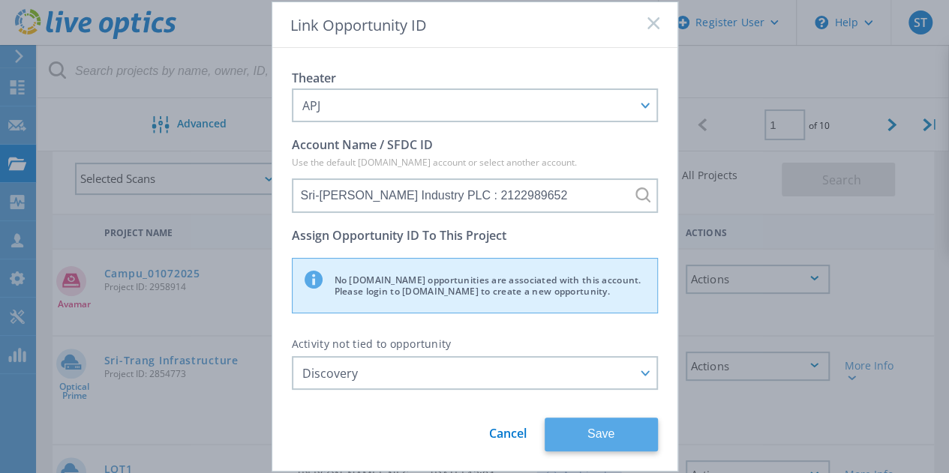
click at [585, 441] on button "Save" at bounding box center [601, 435] width 113 height 34
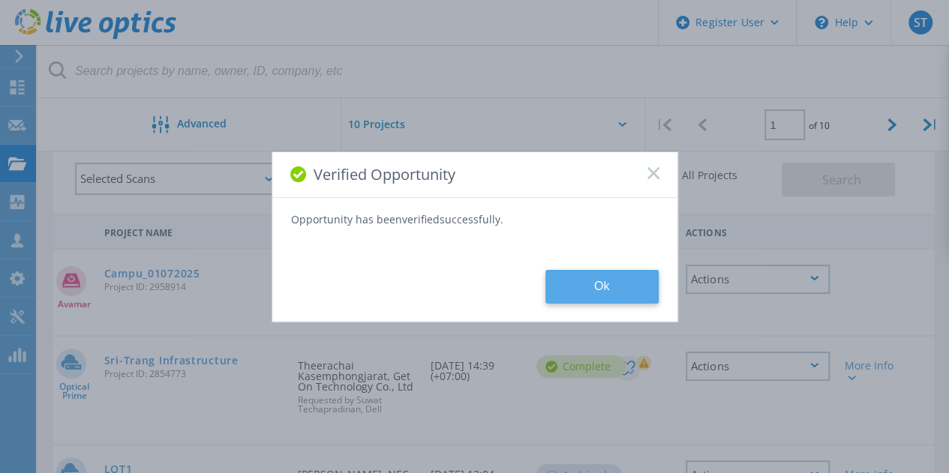
click at [584, 282] on button "Ok" at bounding box center [601, 287] width 113 height 34
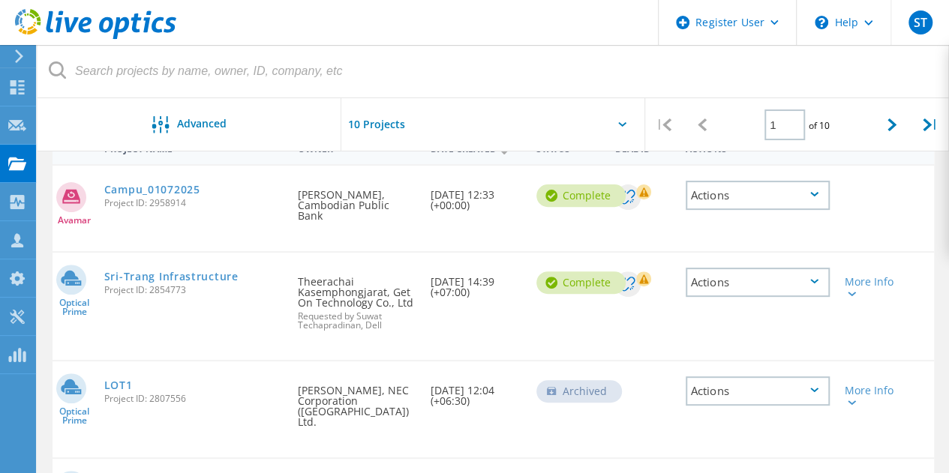
scroll to position [157, 0]
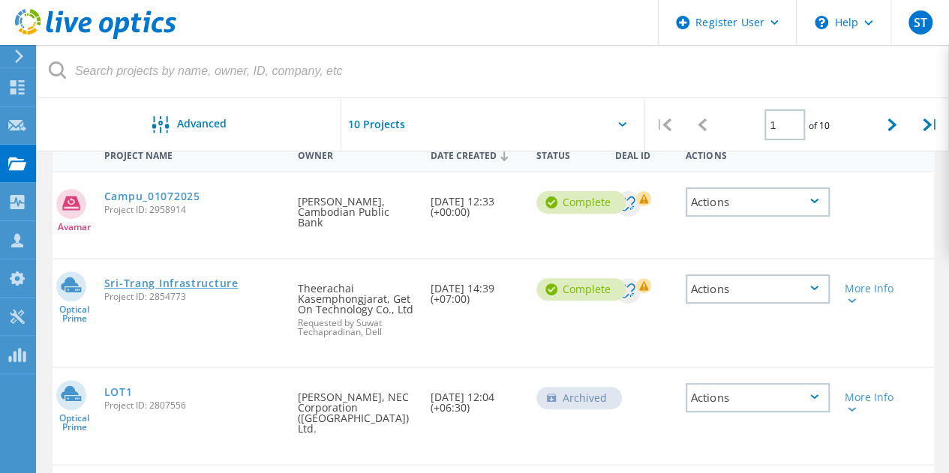
click at [202, 278] on link "Sri-Trang Infrastructure" at bounding box center [171, 283] width 134 height 11
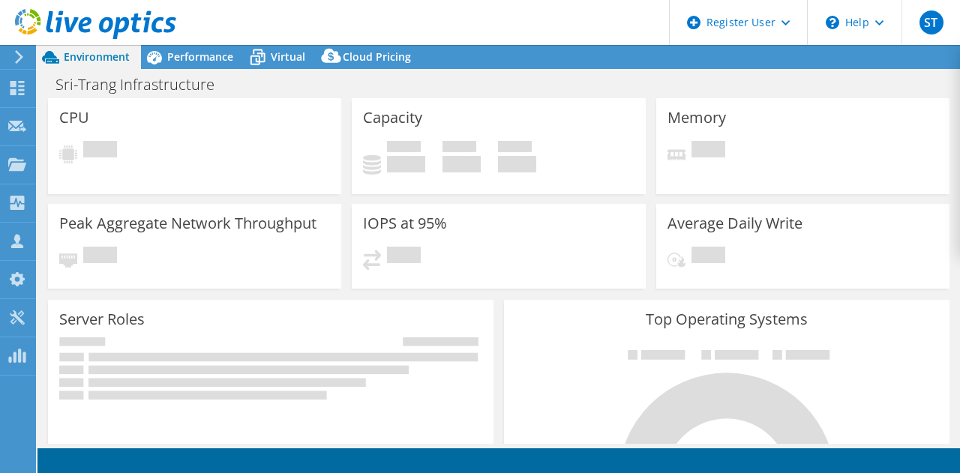
select select "USD"
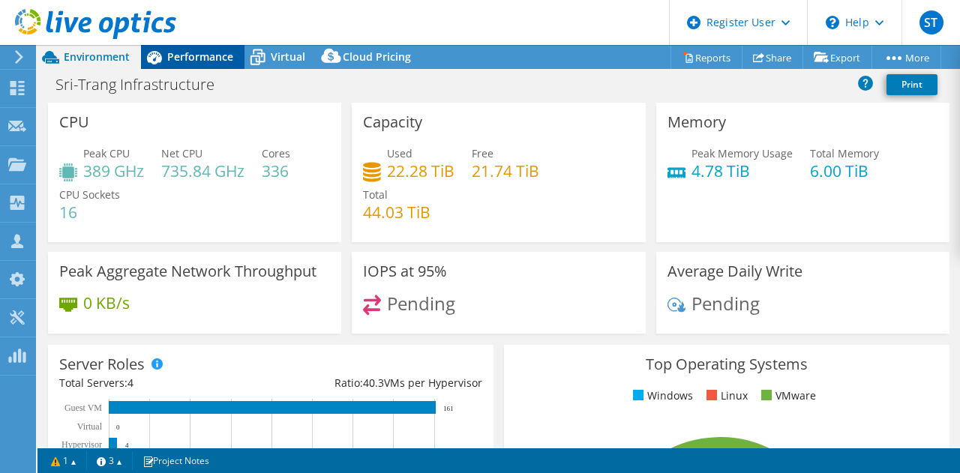
click at [222, 56] on span "Performance" at bounding box center [200, 57] width 66 height 14
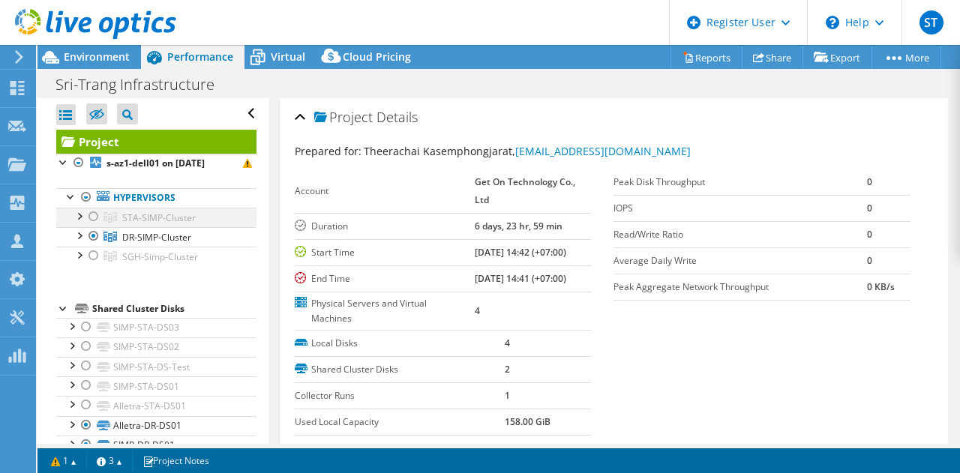
click at [95, 214] on div at bounding box center [93, 217] width 15 height 18
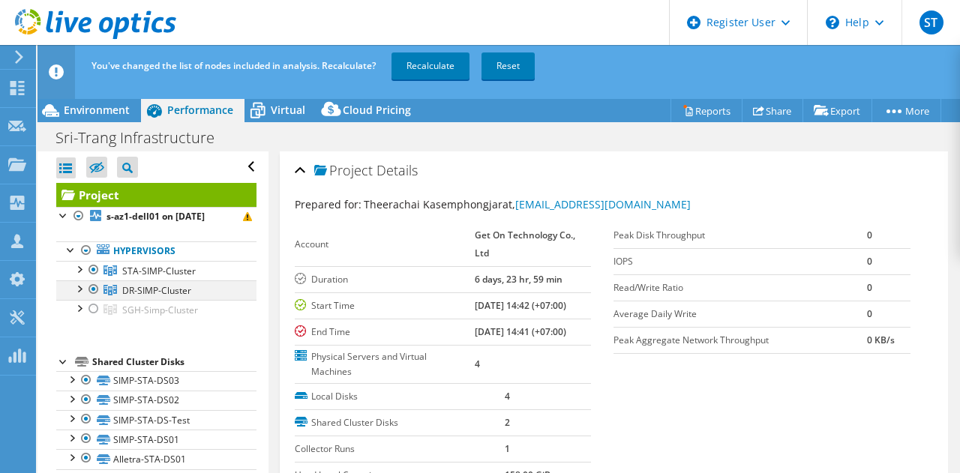
click at [93, 287] on div at bounding box center [93, 290] width 15 height 18
click at [422, 74] on link "Recalculate" at bounding box center [431, 66] width 78 height 27
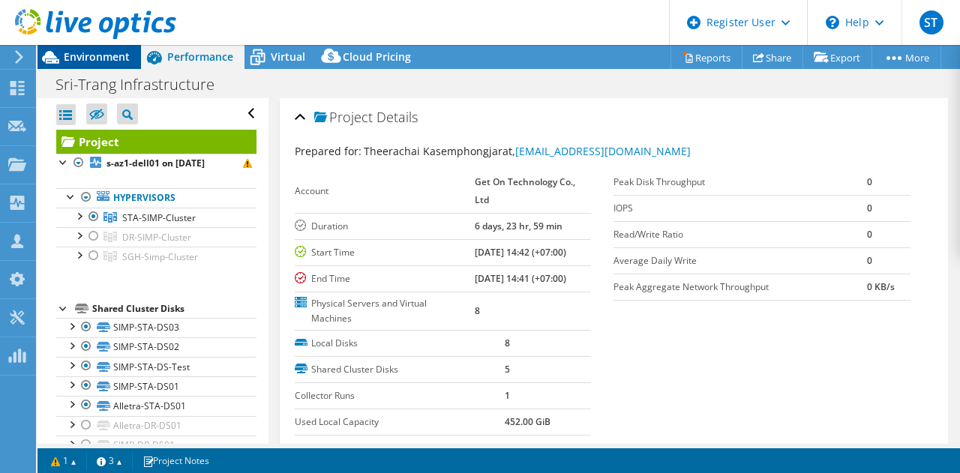
click at [115, 62] on span "Environment" at bounding box center [97, 57] width 66 height 14
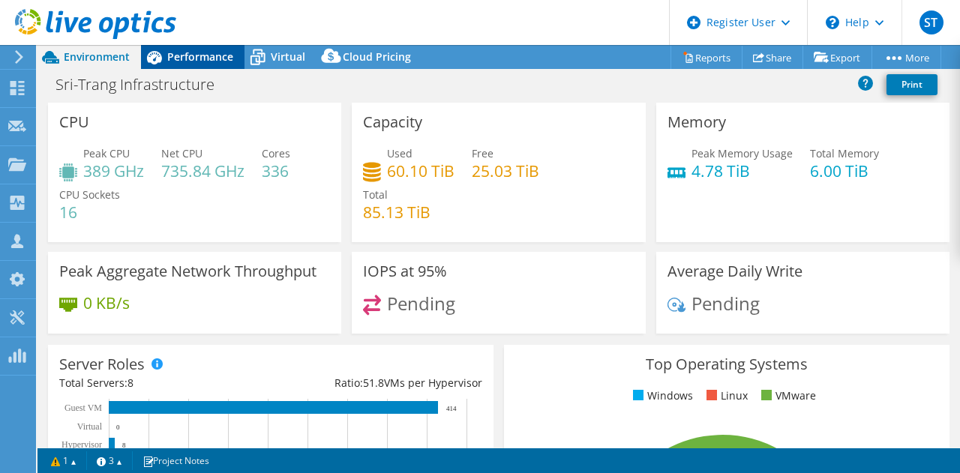
click at [197, 59] on span "Performance" at bounding box center [200, 57] width 66 height 14
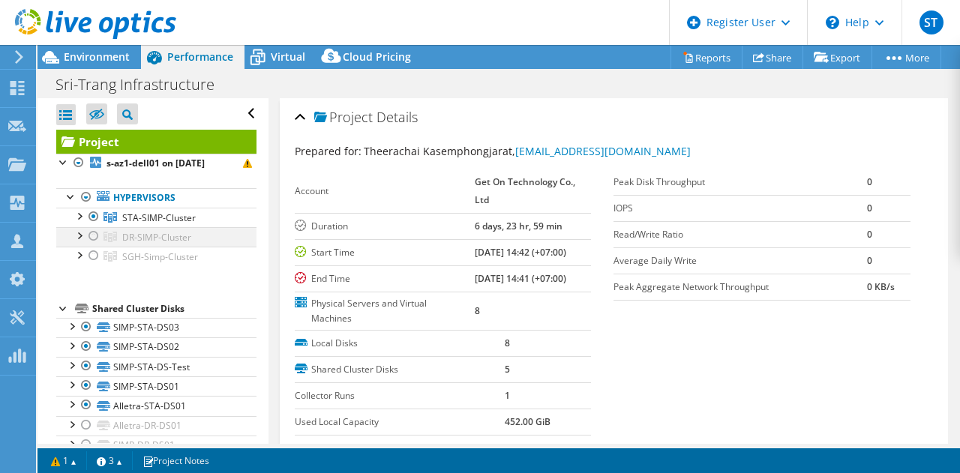
click at [95, 233] on div at bounding box center [93, 236] width 15 height 18
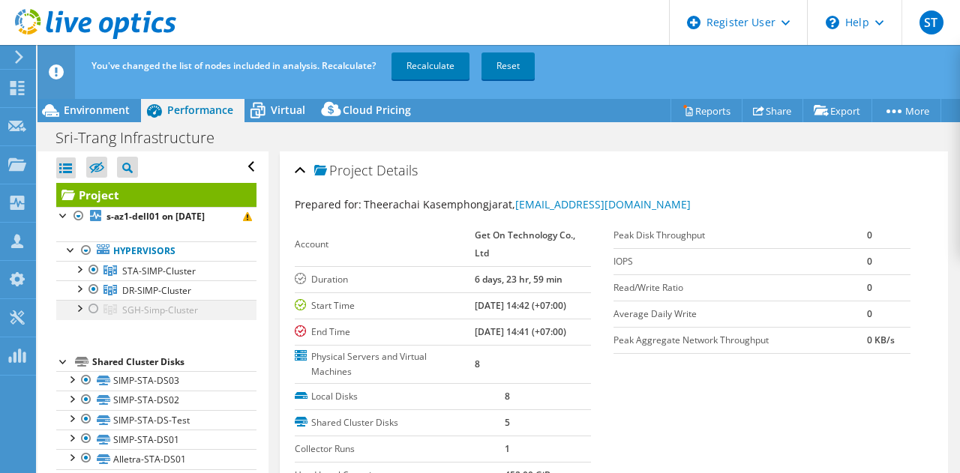
click at [91, 305] on div at bounding box center [93, 309] width 15 height 18
click at [93, 286] on div at bounding box center [93, 290] width 15 height 18
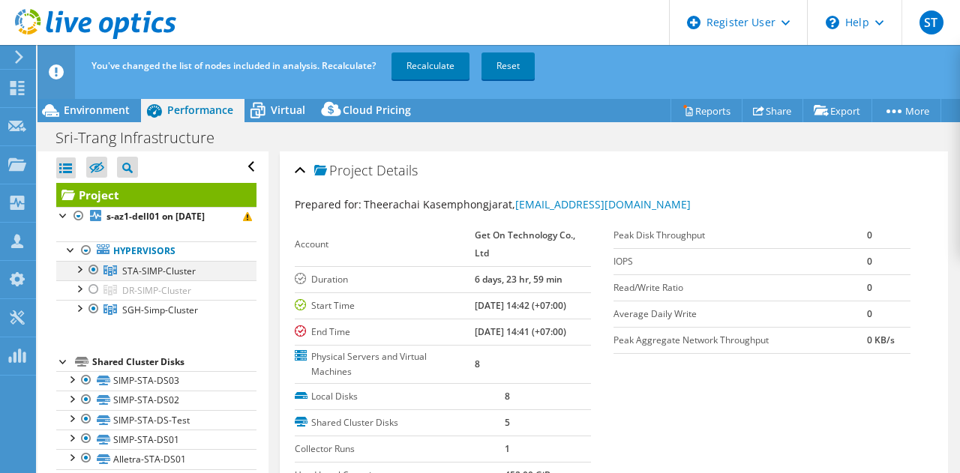
click at [95, 266] on div at bounding box center [93, 270] width 15 height 18
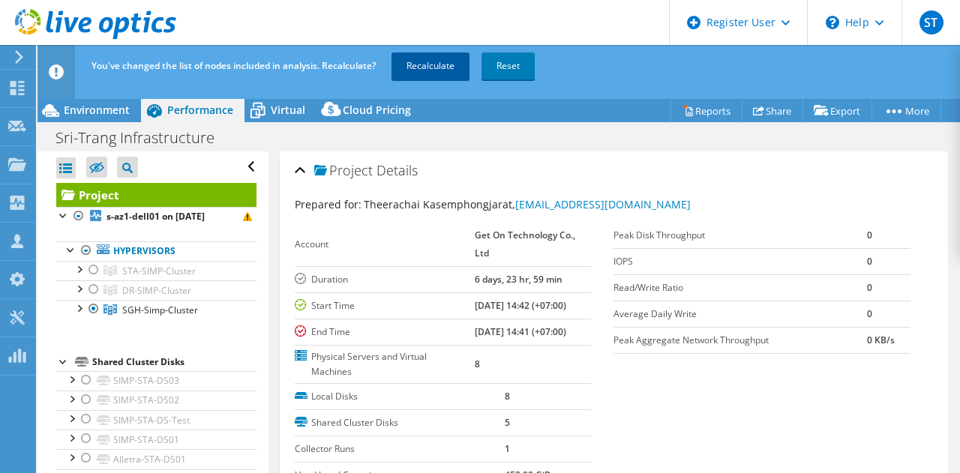
click at [435, 63] on link "Recalculate" at bounding box center [431, 66] width 78 height 27
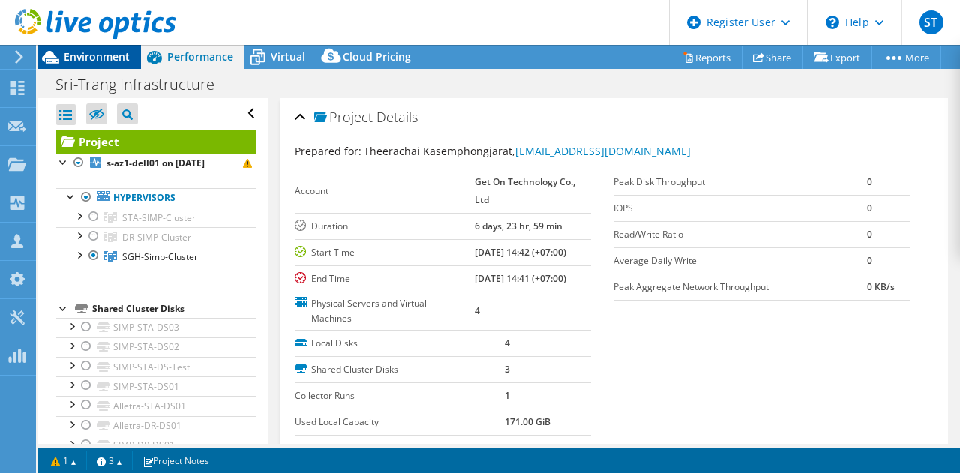
click at [96, 53] on span "Environment" at bounding box center [97, 57] width 66 height 14
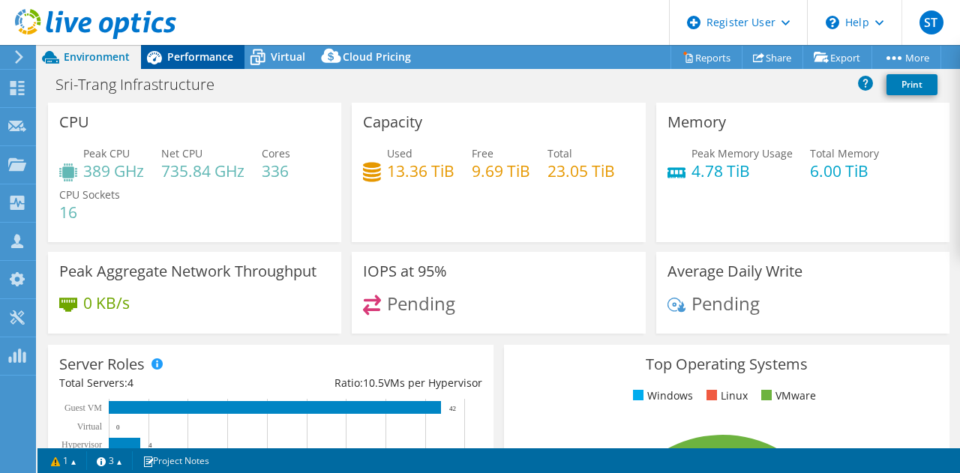
click at [209, 55] on span "Performance" at bounding box center [200, 57] width 66 height 14
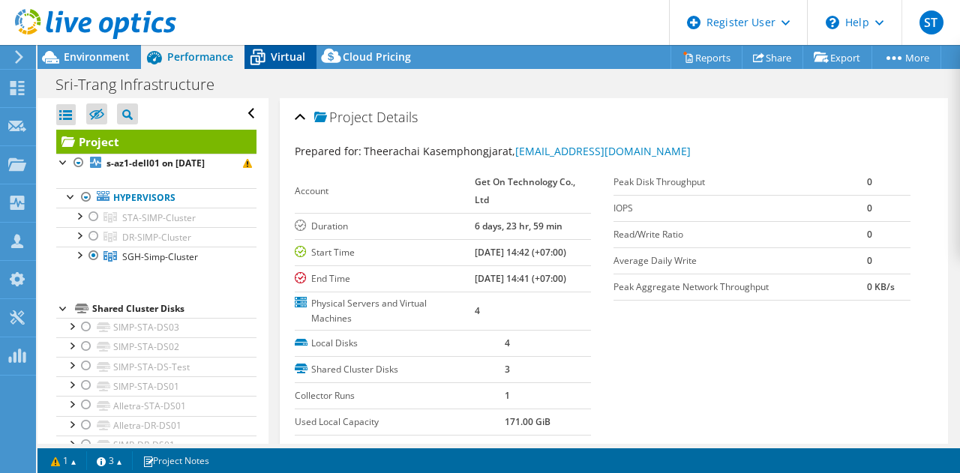
click at [280, 52] on span "Virtual" at bounding box center [288, 57] width 35 height 14
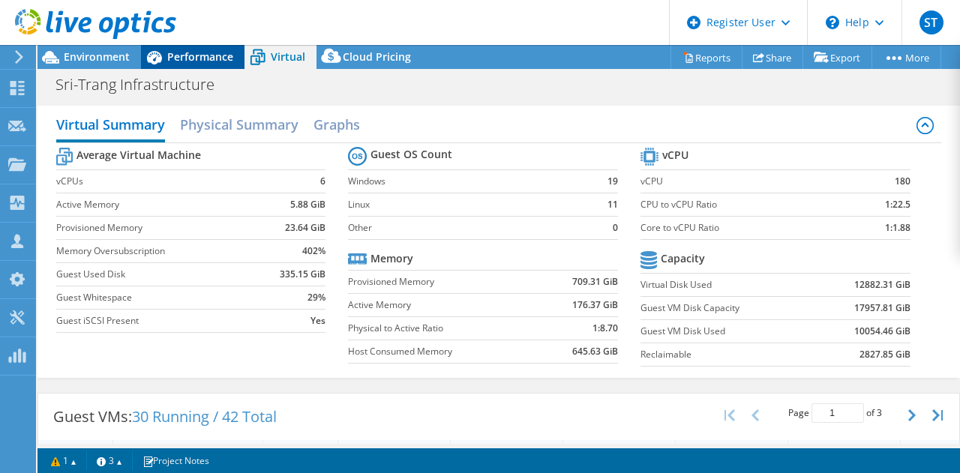
click at [186, 54] on span "Performance" at bounding box center [200, 57] width 66 height 14
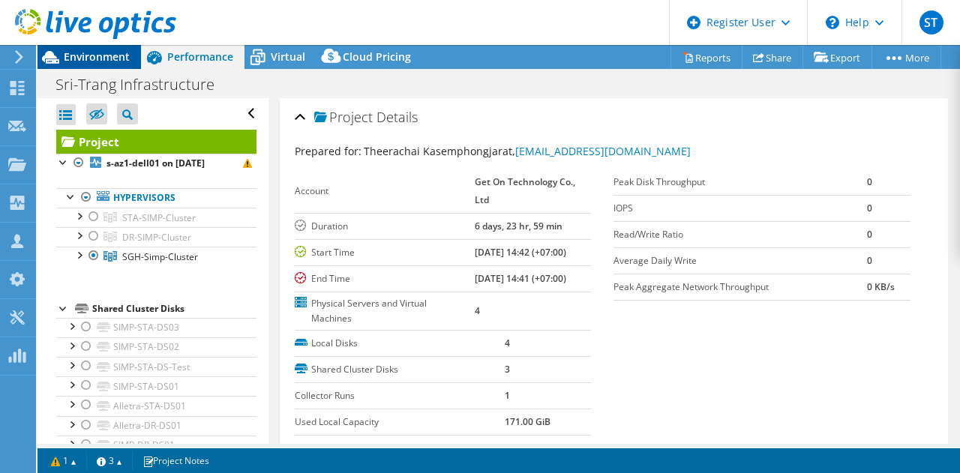
click at [110, 52] on span "Environment" at bounding box center [97, 57] width 66 height 14
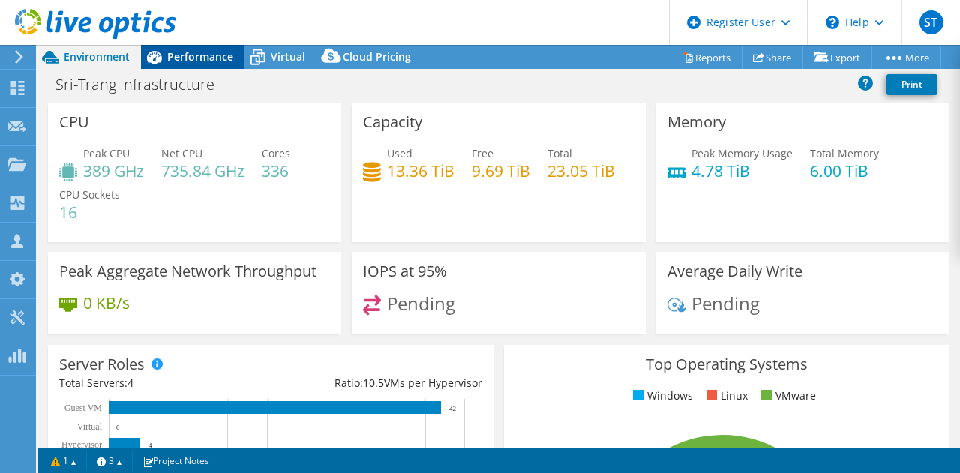
click at [206, 59] on span "Performance" at bounding box center [200, 57] width 66 height 14
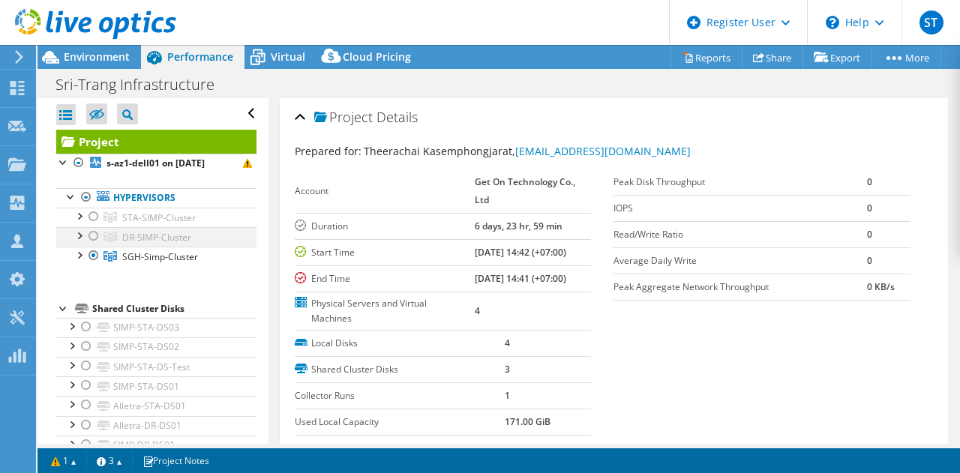
click at [95, 233] on div at bounding box center [93, 236] width 15 height 18
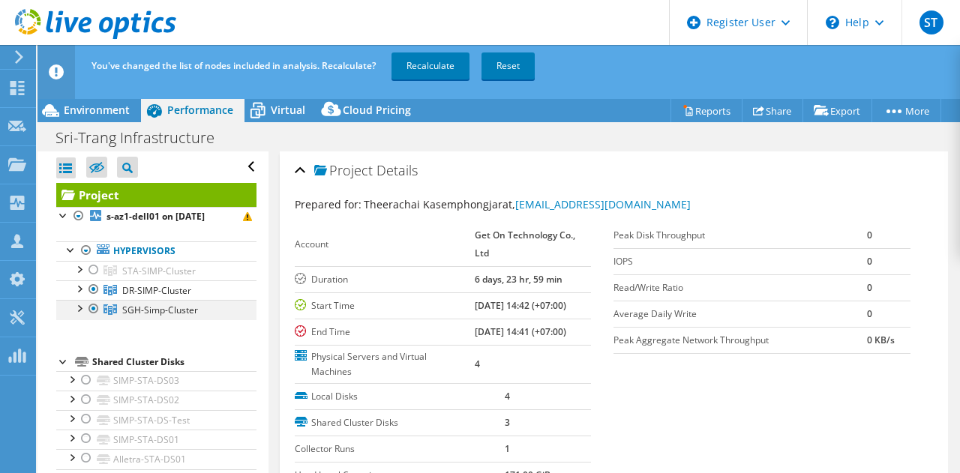
click at [96, 305] on div at bounding box center [93, 309] width 15 height 18
click at [422, 71] on link "Recalculate" at bounding box center [431, 66] width 78 height 27
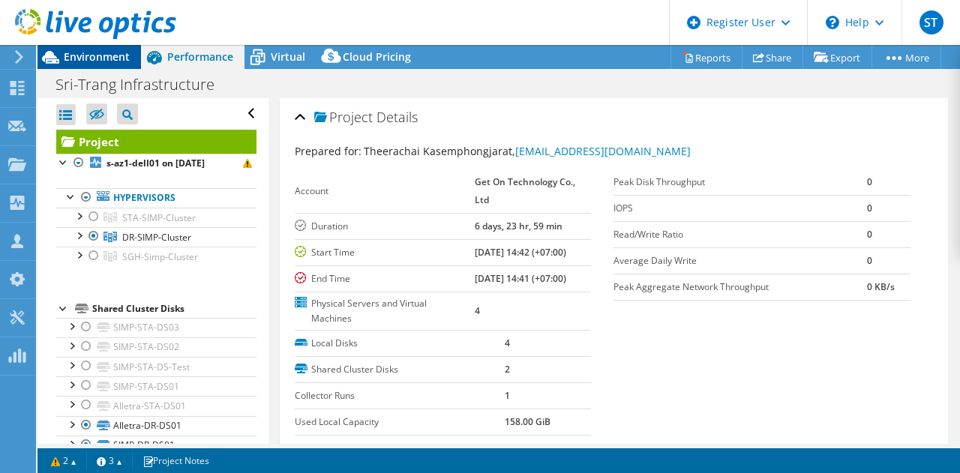
click at [118, 53] on span "Environment" at bounding box center [97, 57] width 66 height 14
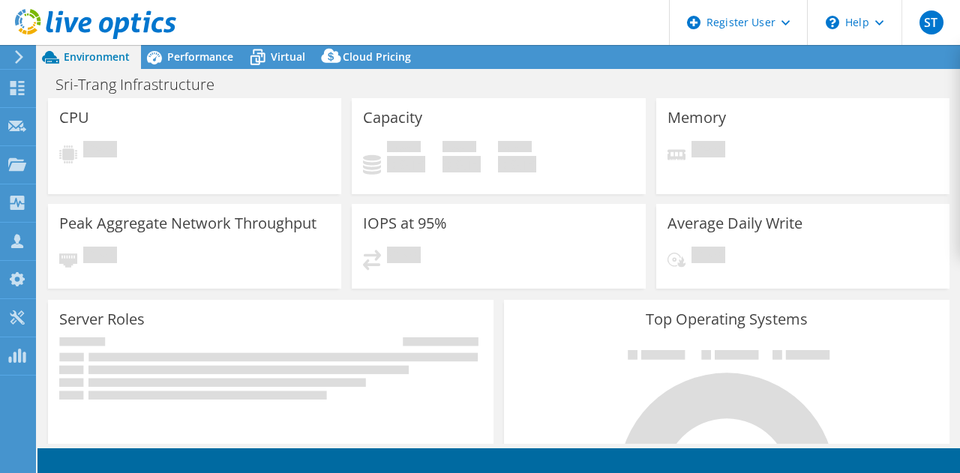
select select "USD"
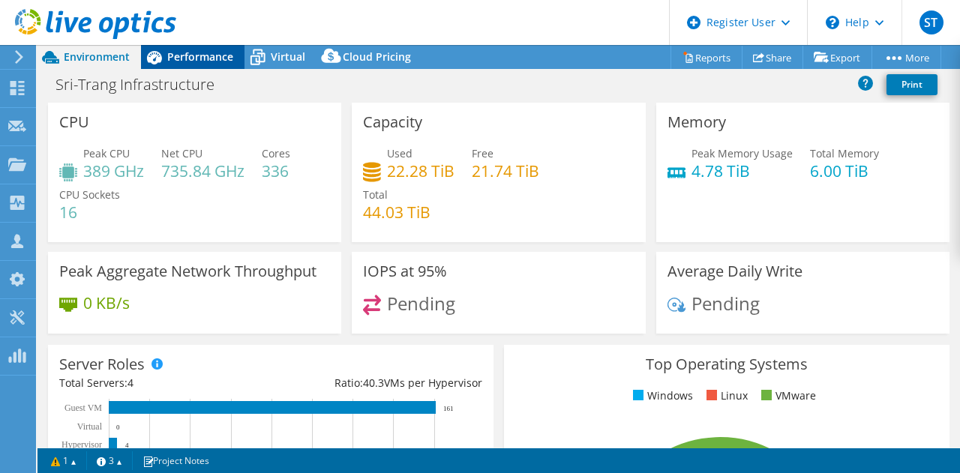
click at [219, 53] on span "Performance" at bounding box center [200, 57] width 66 height 14
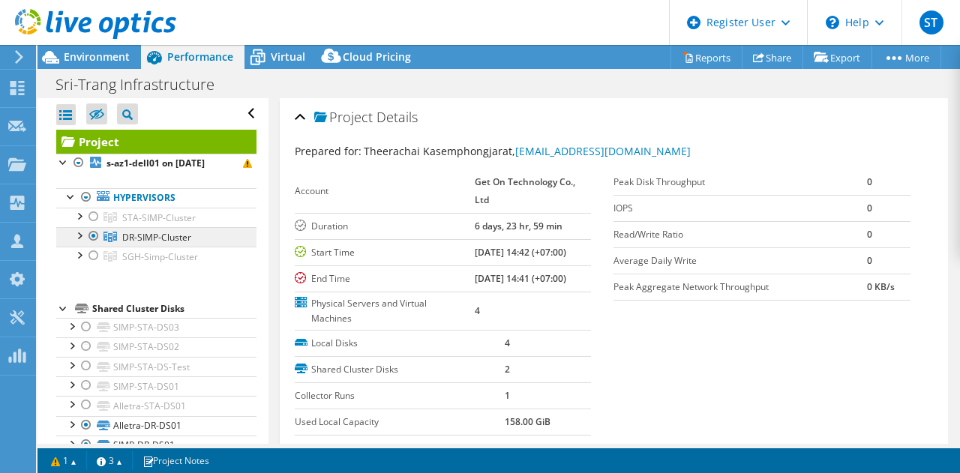
click at [179, 224] on span "DR-SIMP-Cluster" at bounding box center [159, 218] width 74 height 13
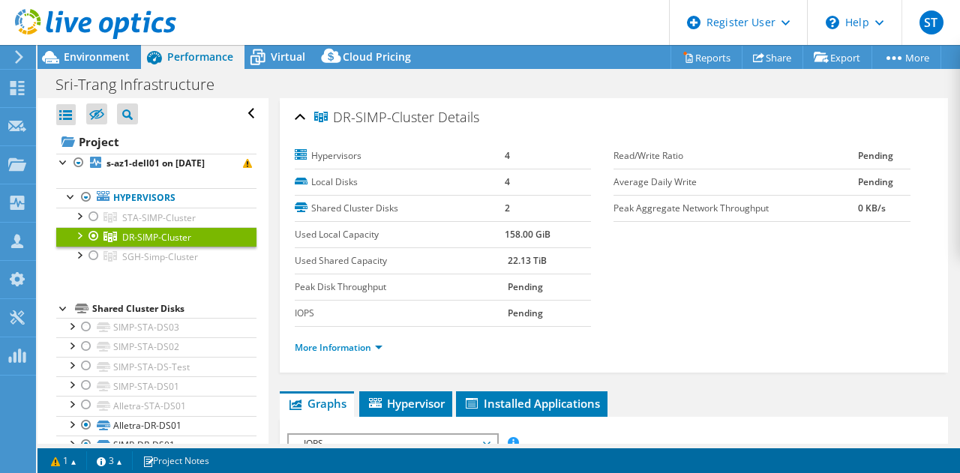
click at [78, 235] on div at bounding box center [78, 234] width 15 height 15
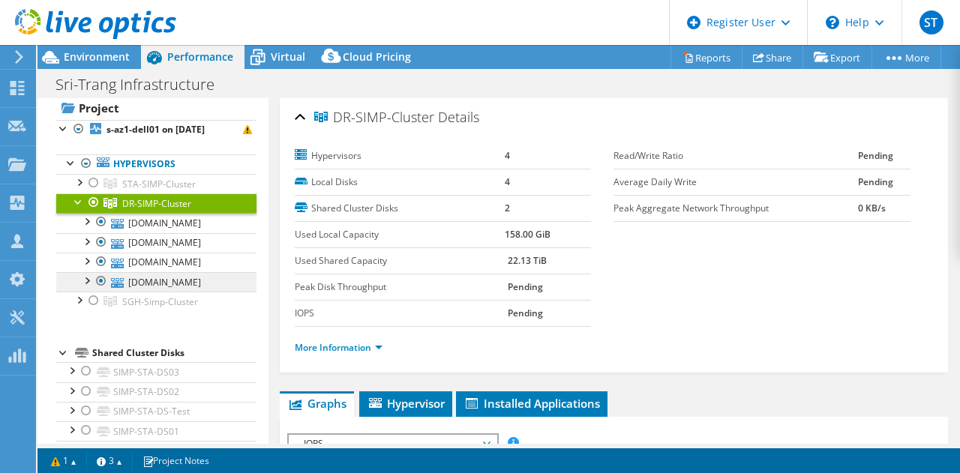
scroll to position [35, 0]
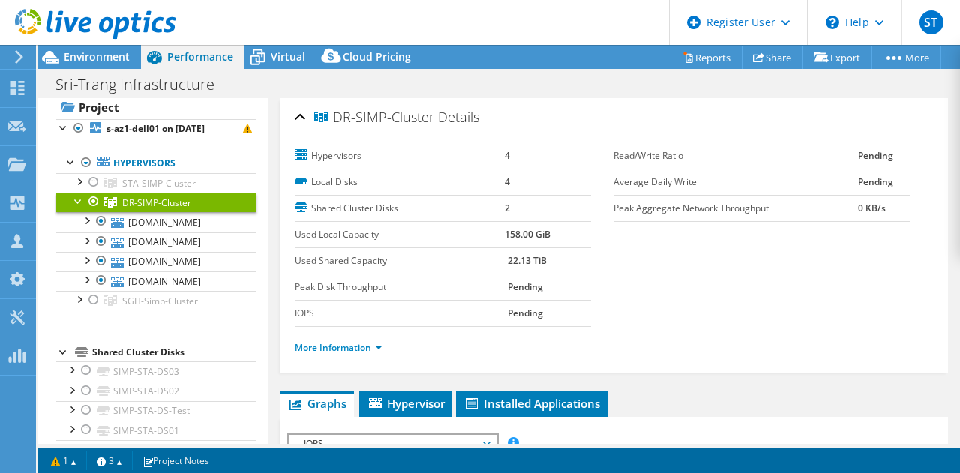
click at [350, 347] on link "More Information" at bounding box center [339, 347] width 88 height 13
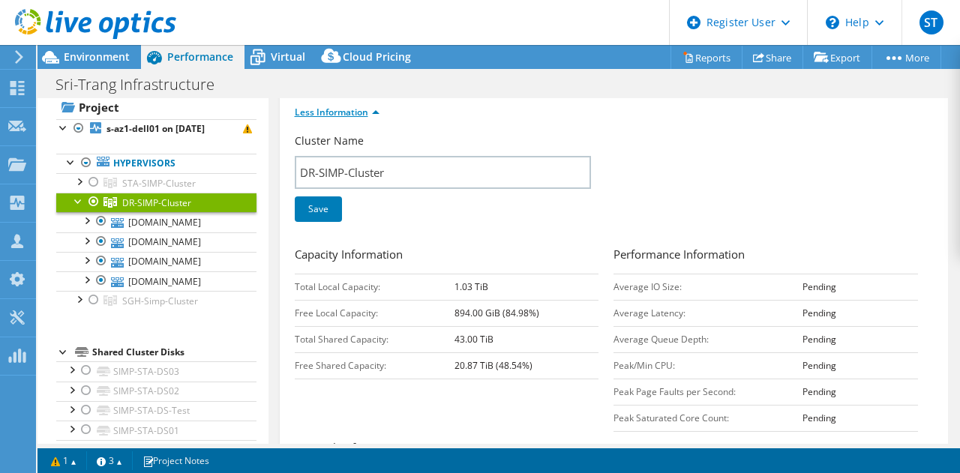
scroll to position [0, 0]
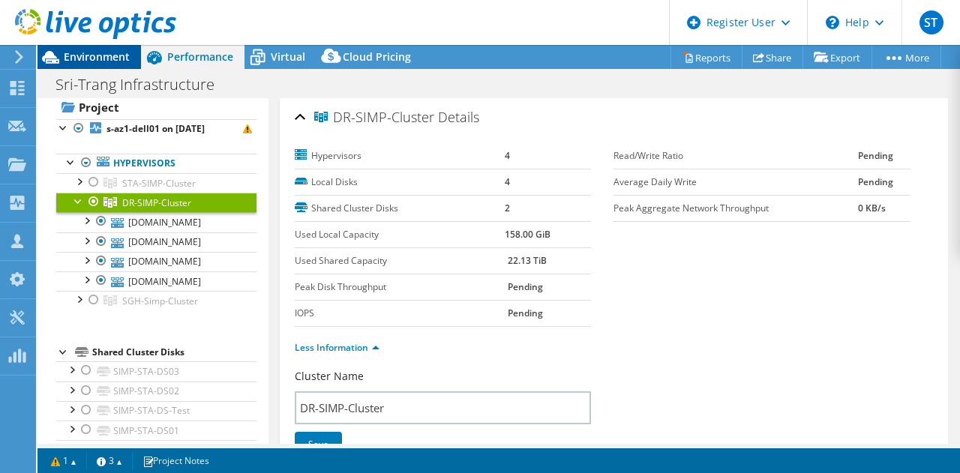
click at [115, 55] on span "Environment" at bounding box center [97, 57] width 66 height 14
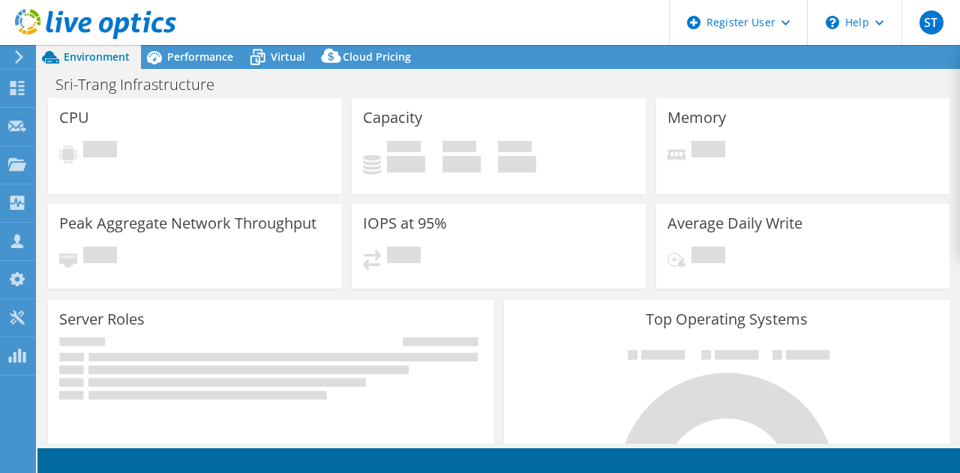
select select "USD"
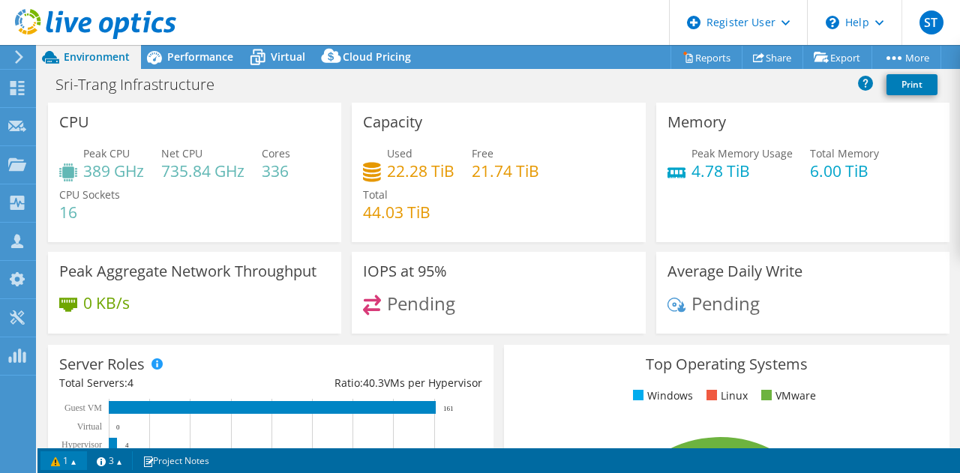
click at [75, 461] on link "1" at bounding box center [64, 461] width 47 height 19
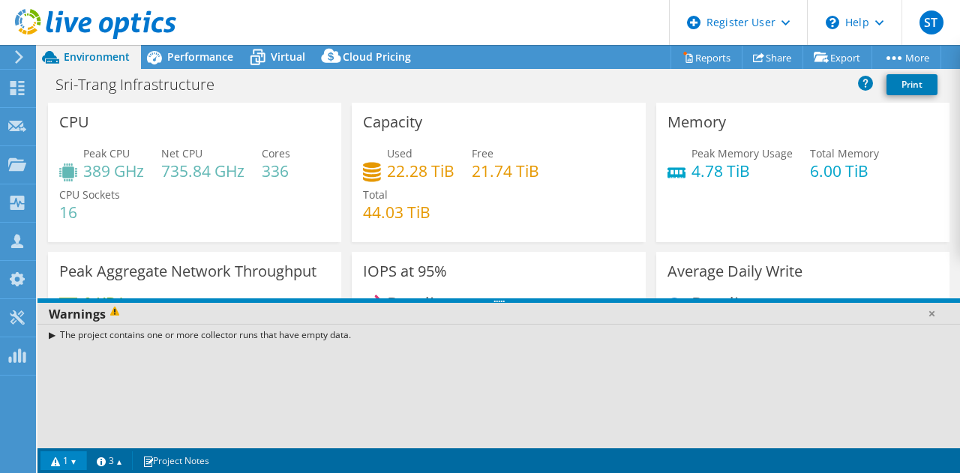
click at [51, 334] on div "The project contains one or more collector runs that have empty data." at bounding box center [499, 335] width 923 height 22
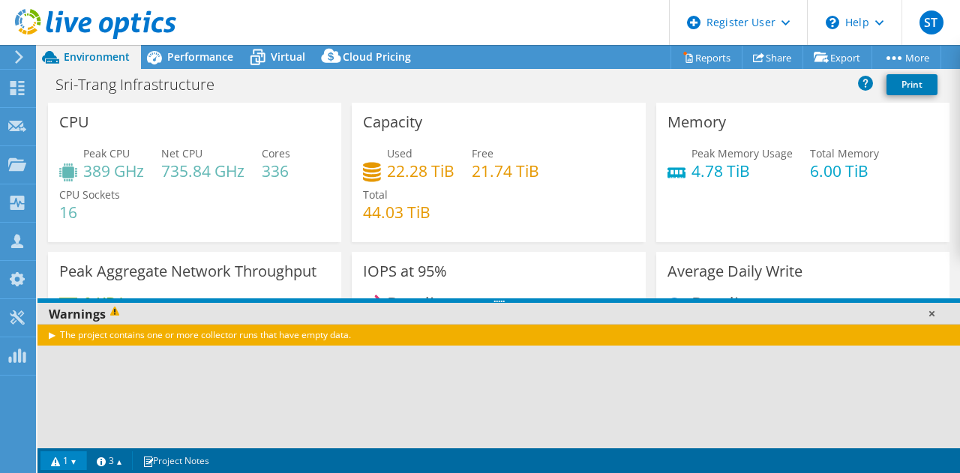
click at [931, 314] on link at bounding box center [931, 313] width 15 height 15
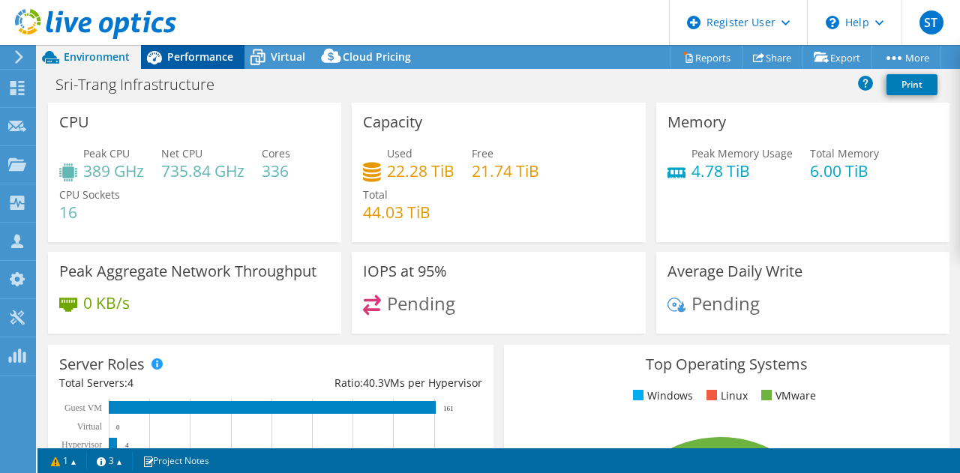
click at [202, 59] on span "Performance" at bounding box center [200, 57] width 66 height 14
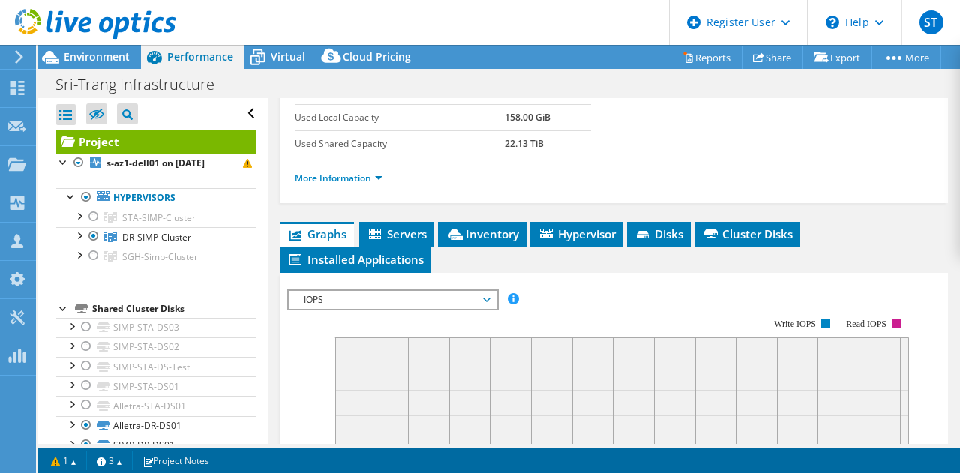
scroll to position [302, 0]
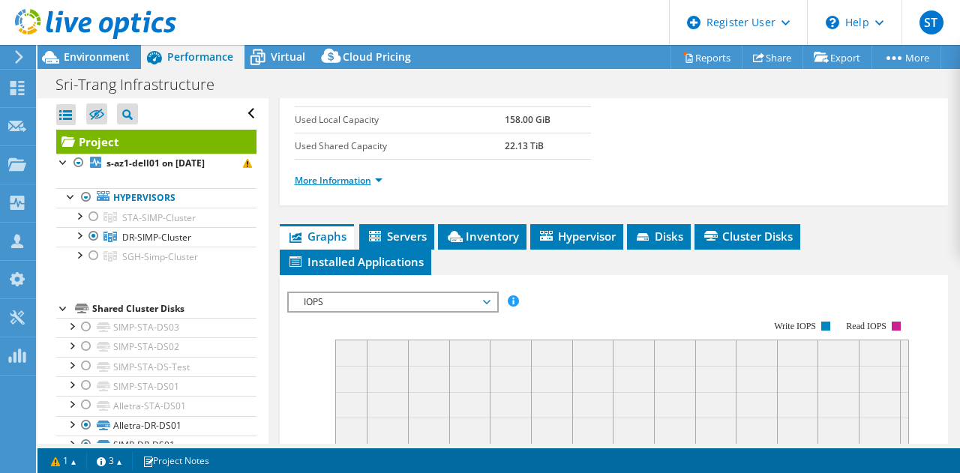
click at [359, 174] on link "More Information" at bounding box center [339, 180] width 88 height 13
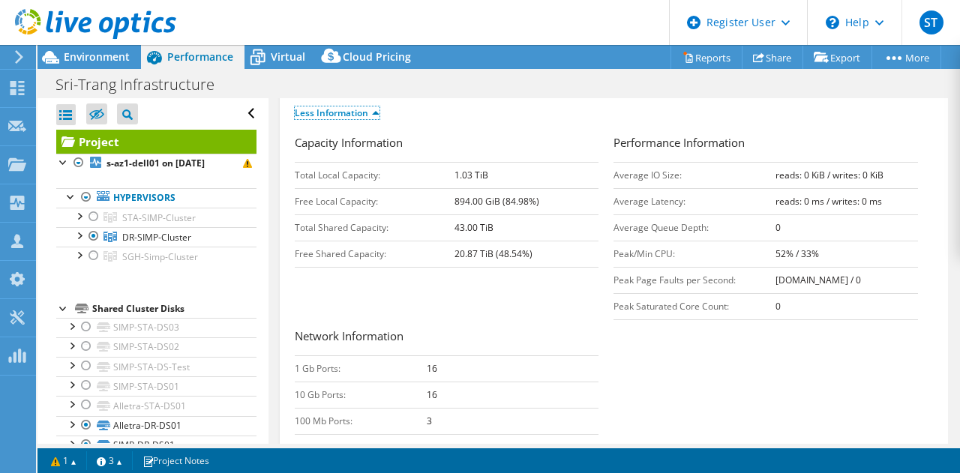
scroll to position [371, 0]
click at [158, 224] on span "DR-SIMP-Cluster" at bounding box center [159, 218] width 74 height 13
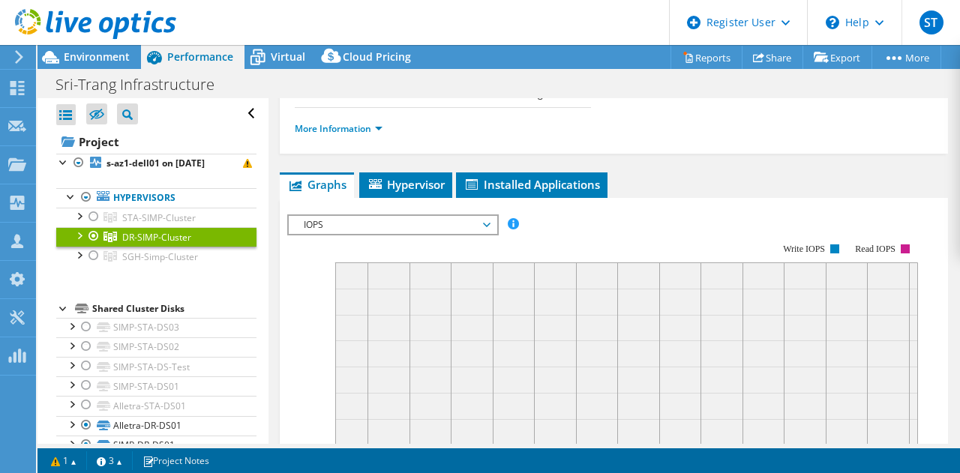
scroll to position [215, 0]
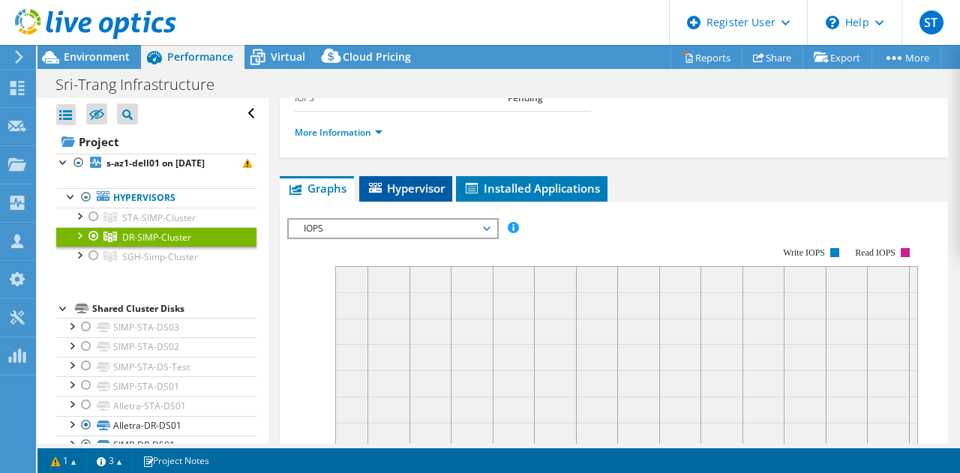
click at [413, 185] on span "Hypervisor" at bounding box center [406, 188] width 78 height 15
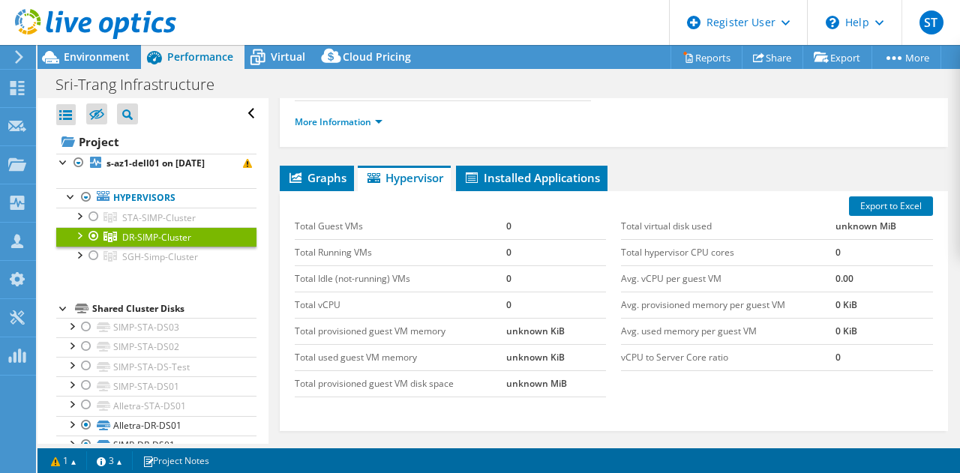
scroll to position [227, 0]
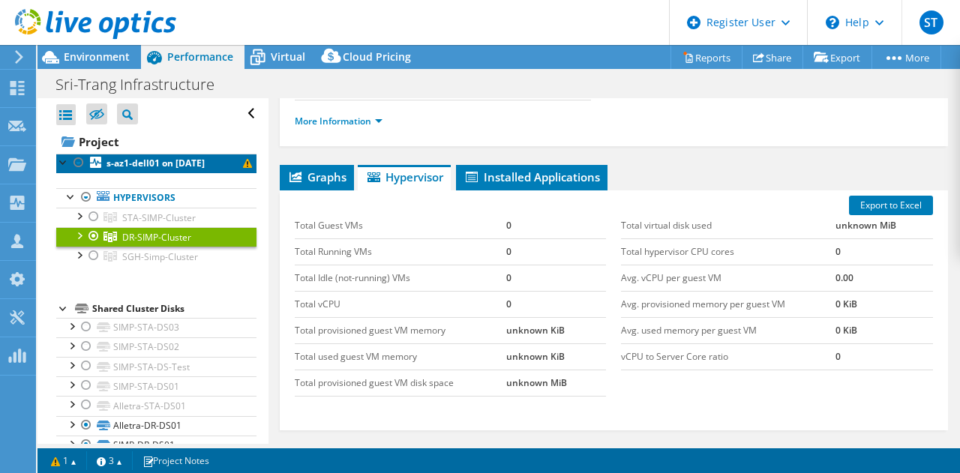
click at [186, 159] on b "s-az1-dell01 on [DATE]" at bounding box center [156, 163] width 98 height 13
